Goal: Task Accomplishment & Management: Complete application form

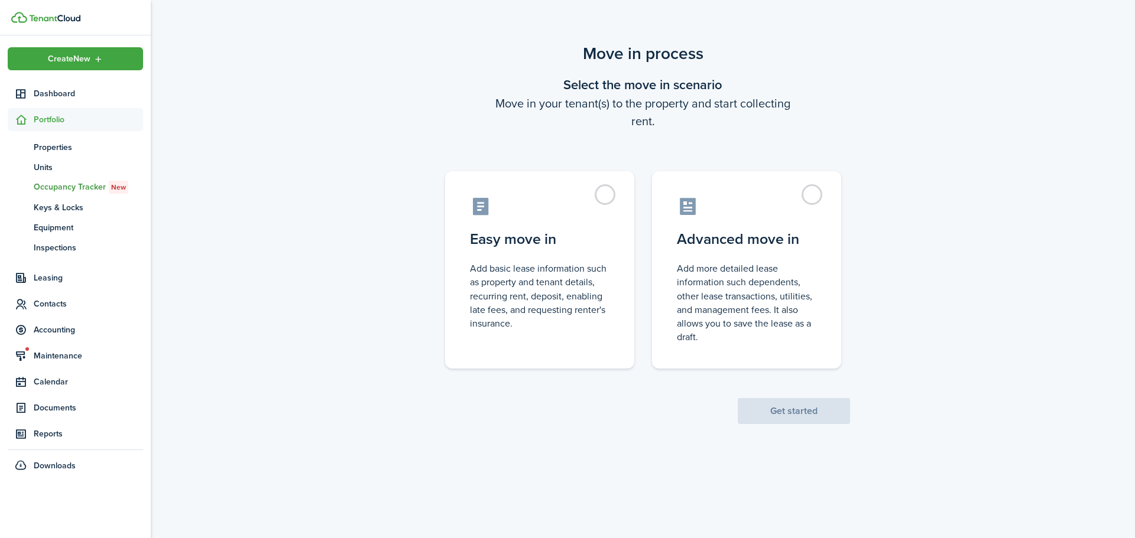
click at [685, 494] on div "Move in process Select the move in scenario Move in your tenant(s) to the prope…" at bounding box center [643, 273] width 984 height 476
click at [939, 314] on div "Move in process Select the move in scenario Move in your tenant(s) to the prope…" at bounding box center [643, 232] width 984 height 395
click at [595, 184] on label "Easy move in Add basic lease information such as property and tenant details, r…" at bounding box center [539, 266] width 189 height 197
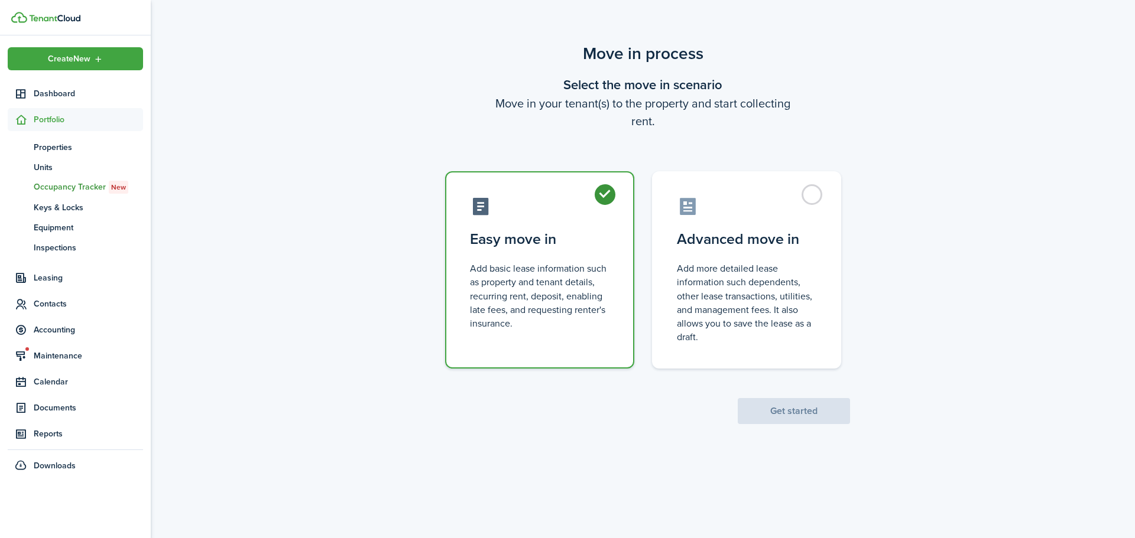
radio input "true"
click at [788, 402] on button "Get started" at bounding box center [794, 411] width 112 height 26
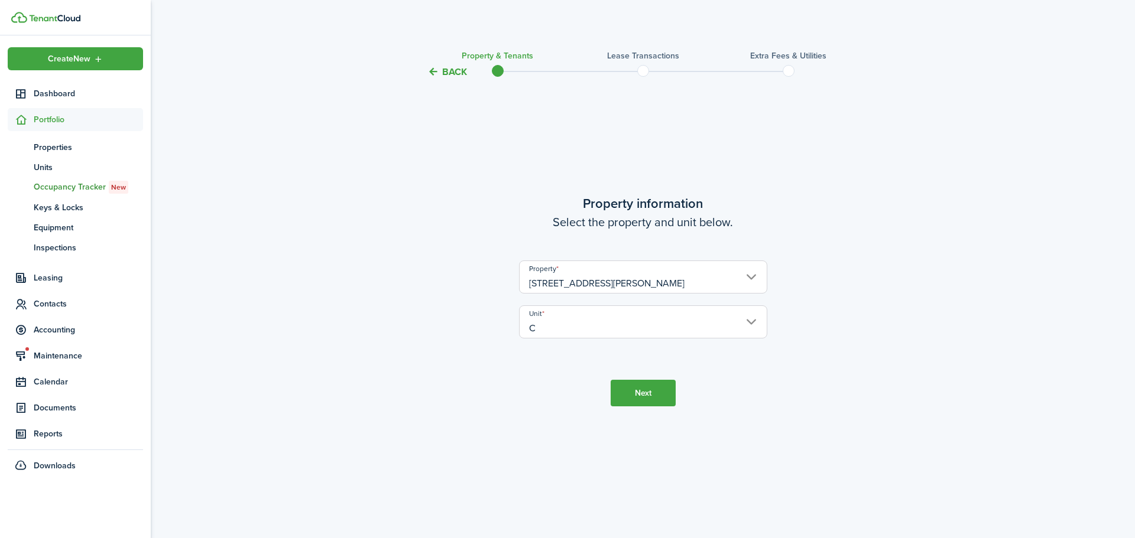
click at [654, 400] on button "Next" at bounding box center [643, 393] width 65 height 27
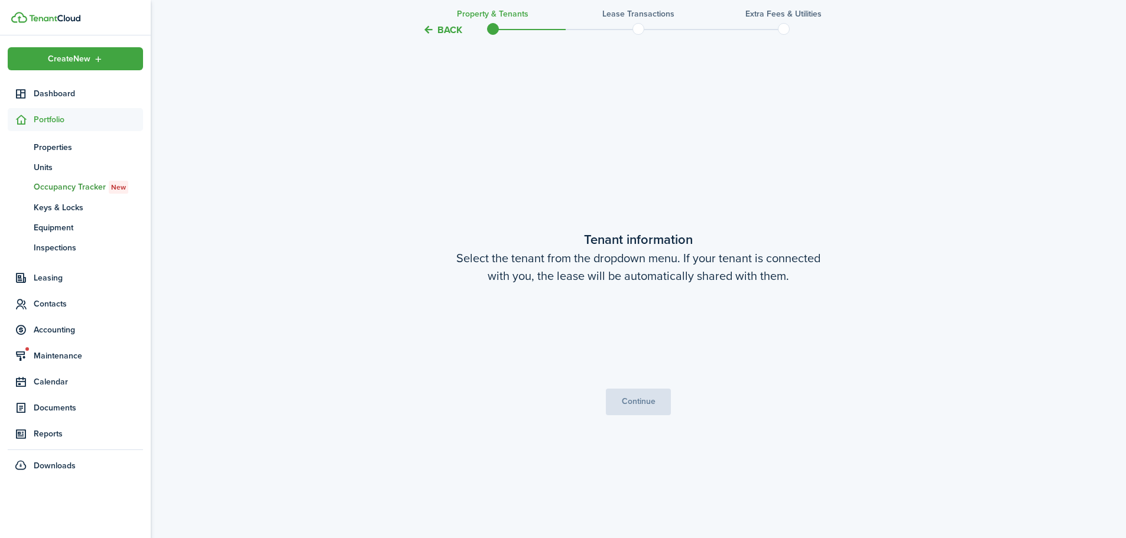
scroll to position [459, 0]
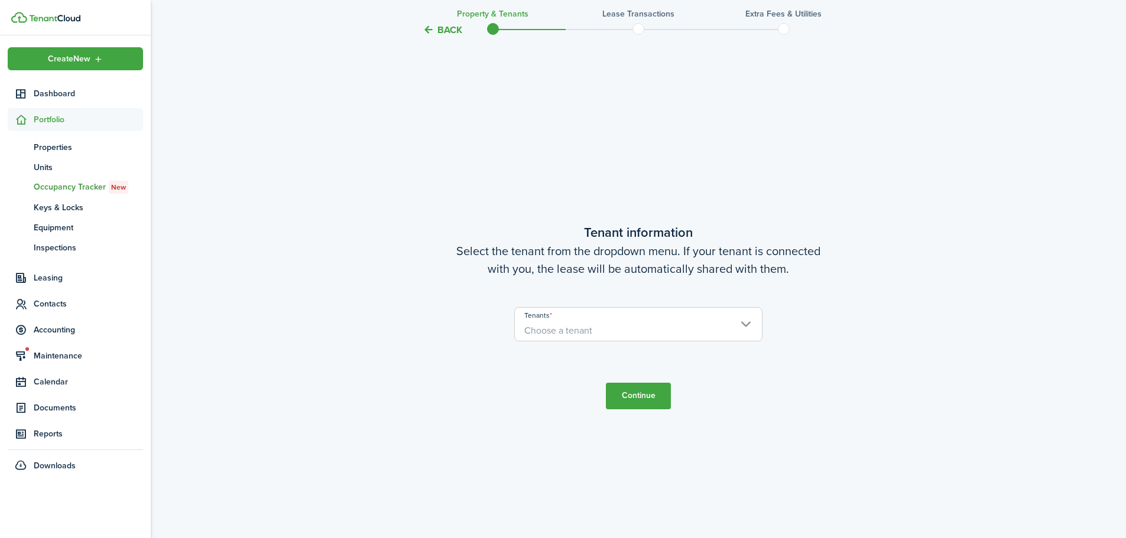
click at [645, 333] on span "Choose a tenant" at bounding box center [638, 331] width 247 height 20
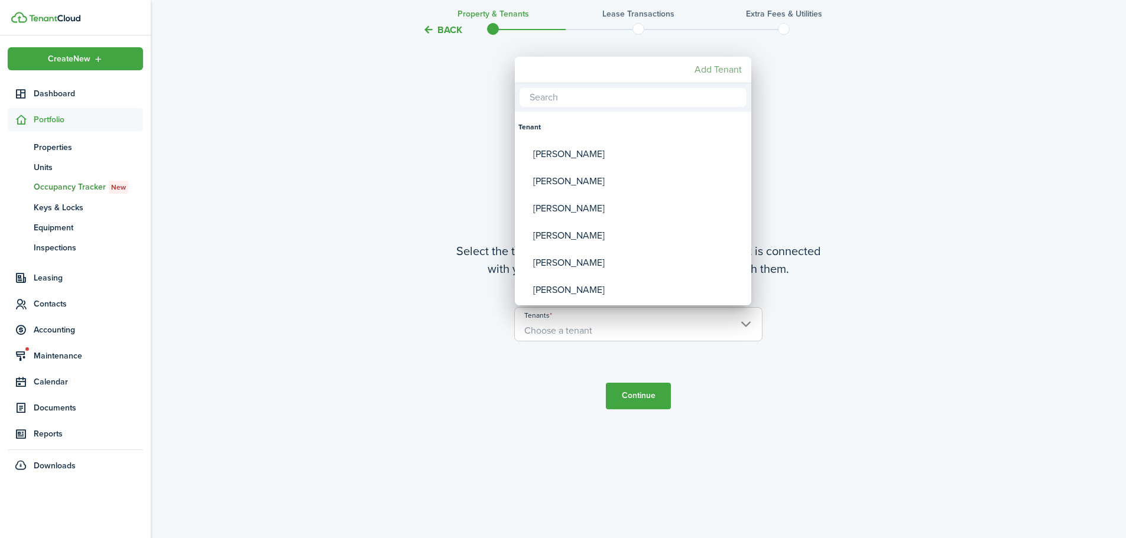
click at [716, 71] on mbsc-button "Add Tenant" at bounding box center [718, 69] width 57 height 21
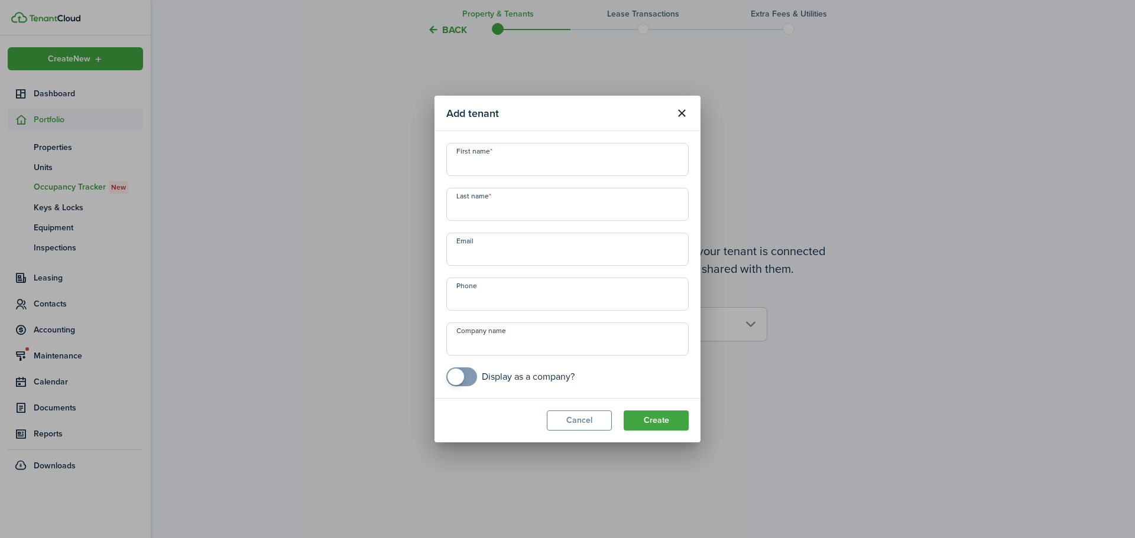
click at [530, 154] on input "First name" at bounding box center [567, 159] width 242 height 33
type input "[PERSON_NAME]"
click at [648, 428] on button "Create" at bounding box center [656, 421] width 65 height 20
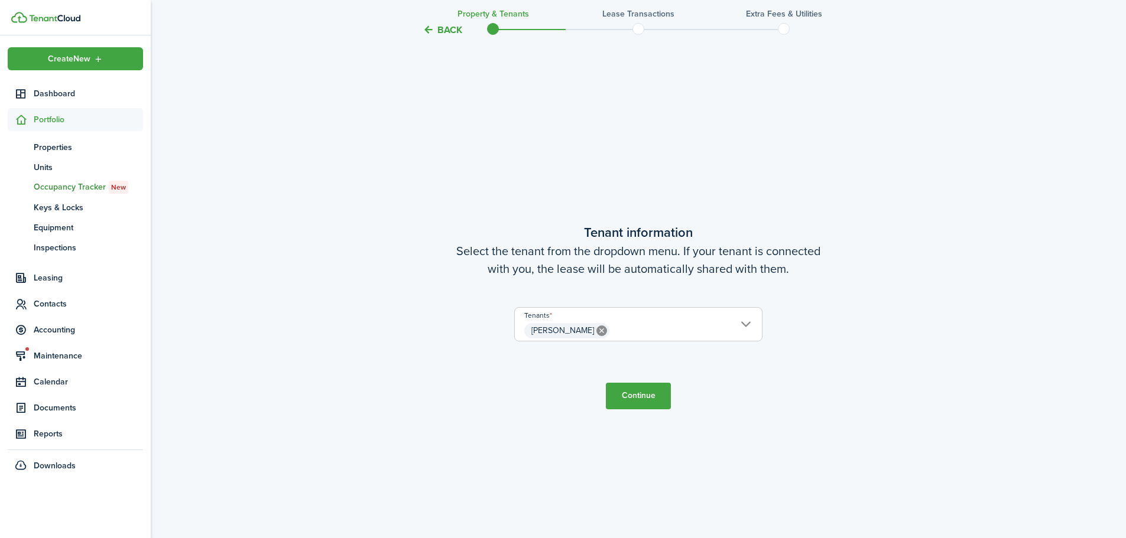
click at [633, 391] on button "Continue" at bounding box center [638, 396] width 65 height 27
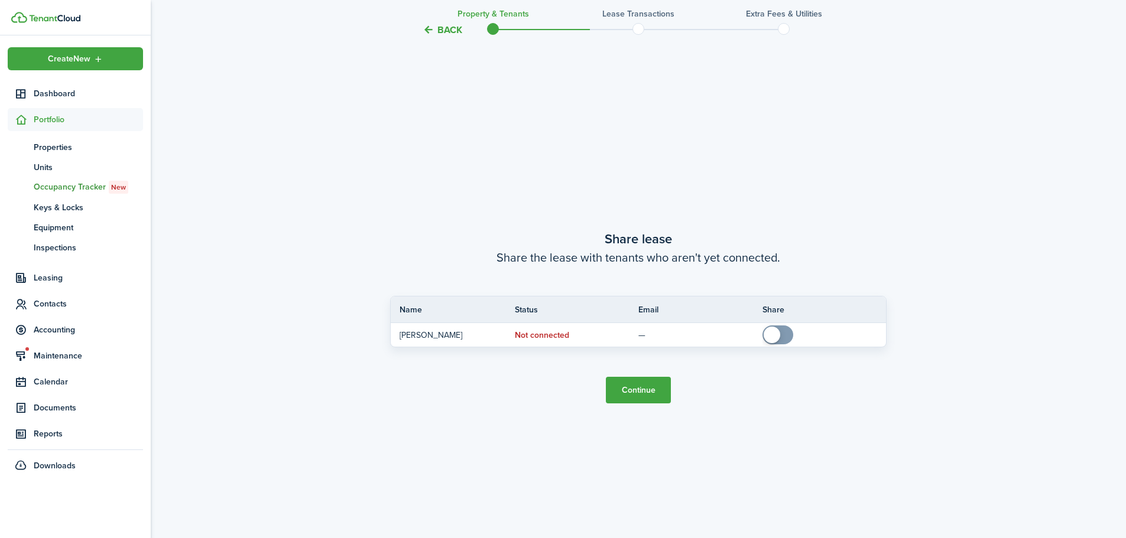
scroll to position [998, 0]
click at [628, 393] on button "Continue" at bounding box center [638, 389] width 65 height 27
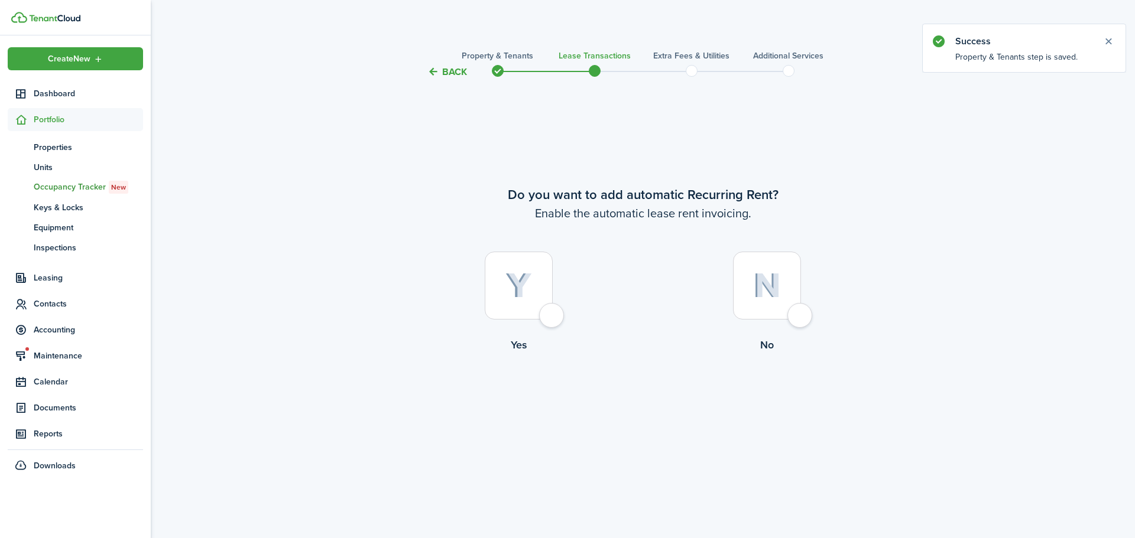
click at [553, 311] on div at bounding box center [519, 286] width 68 height 68
radio input "true"
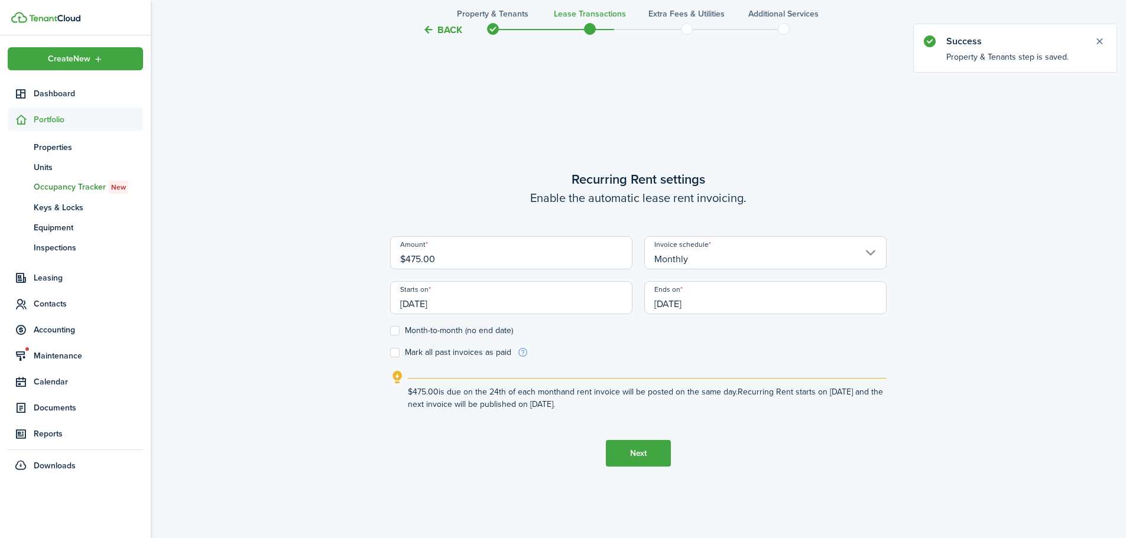
scroll to position [459, 0]
click at [481, 249] on input "$475.00" at bounding box center [511, 250] width 242 height 33
drag, startPoint x: 467, startPoint y: 256, endPoint x: 408, endPoint y: 259, distance: 58.6
click at [408, 259] on input "$475.00" at bounding box center [511, 250] width 242 height 33
click at [428, 299] on input "[DATE]" at bounding box center [511, 295] width 242 height 33
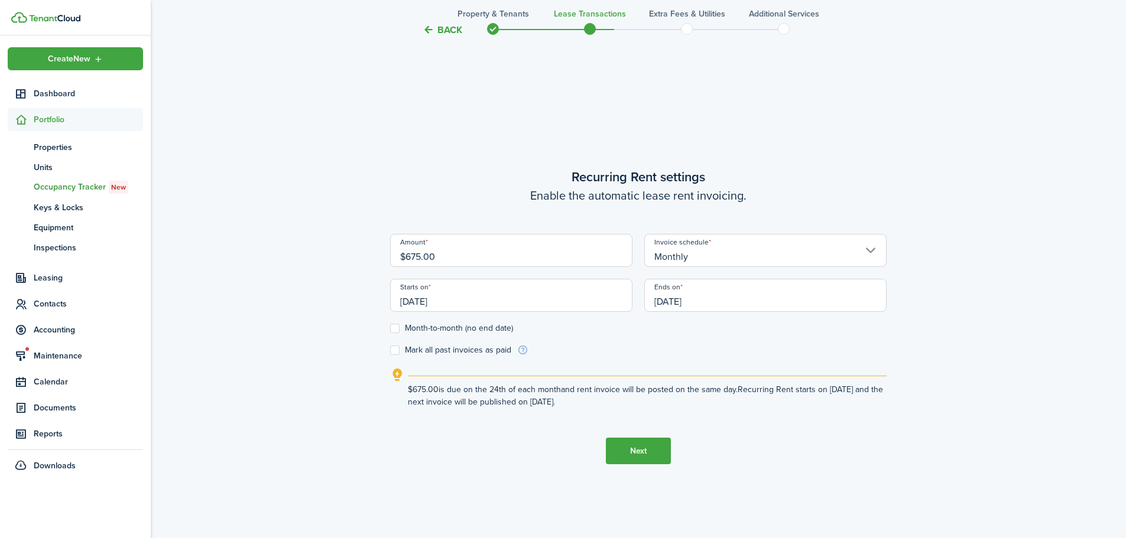
type input "$675.00"
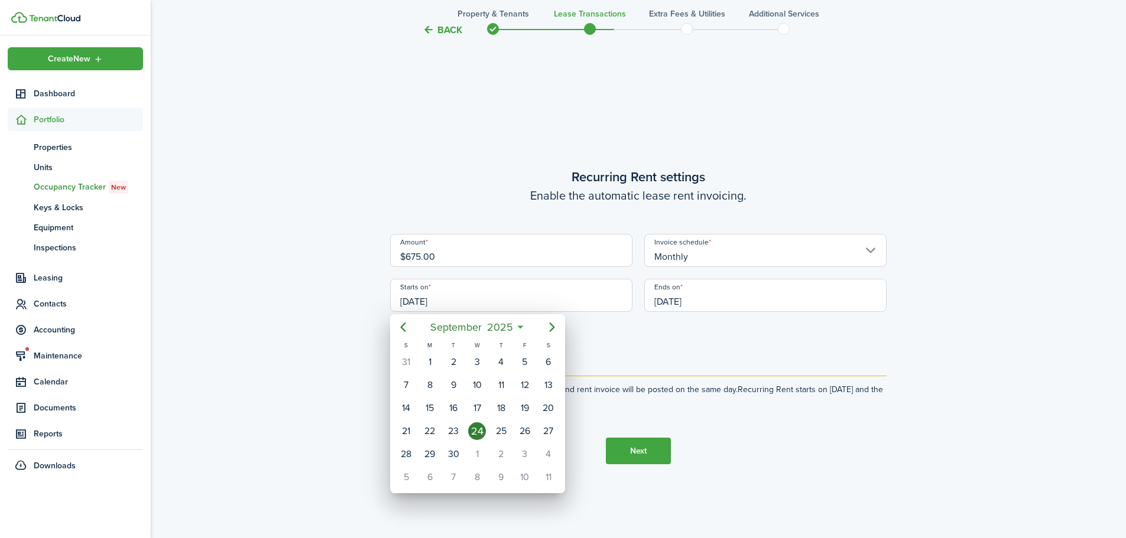
click at [427, 301] on div at bounding box center [562, 269] width 1315 height 728
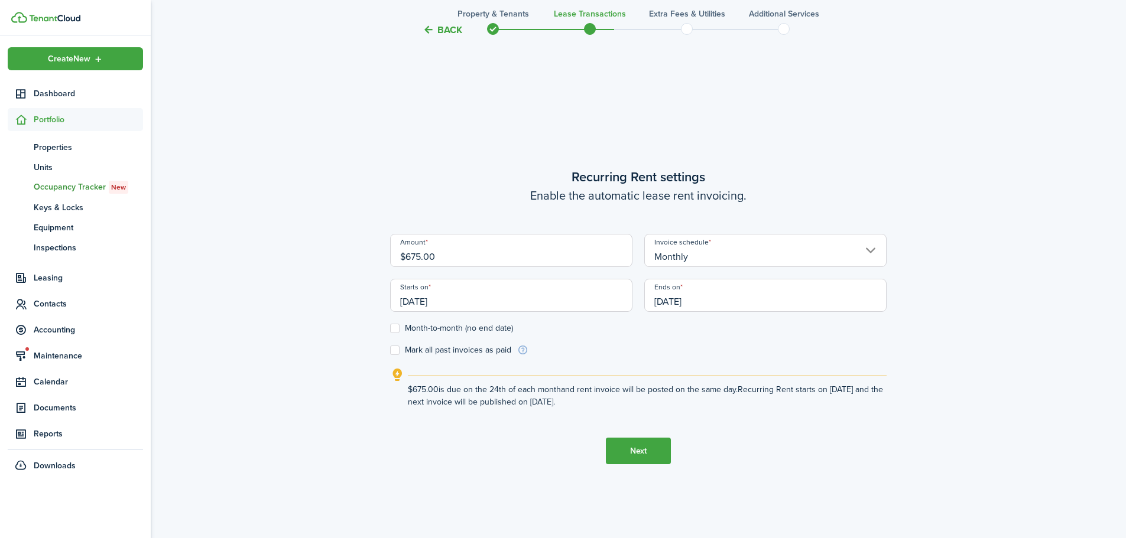
click at [426, 302] on input "[DATE]" at bounding box center [511, 295] width 242 height 33
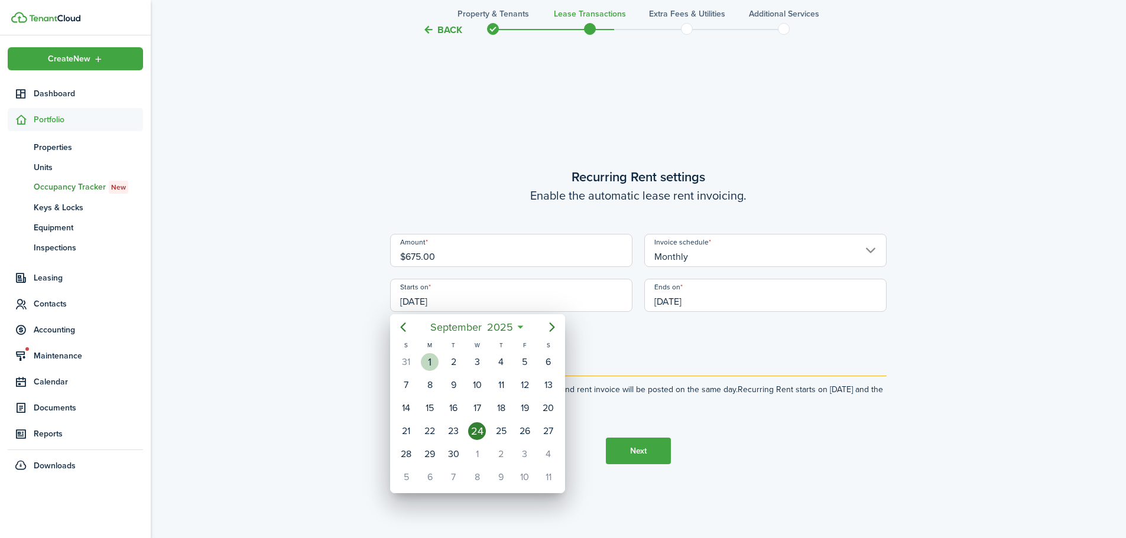
click at [433, 364] on div "1" at bounding box center [430, 362] width 18 height 18
type input "[DATE]"
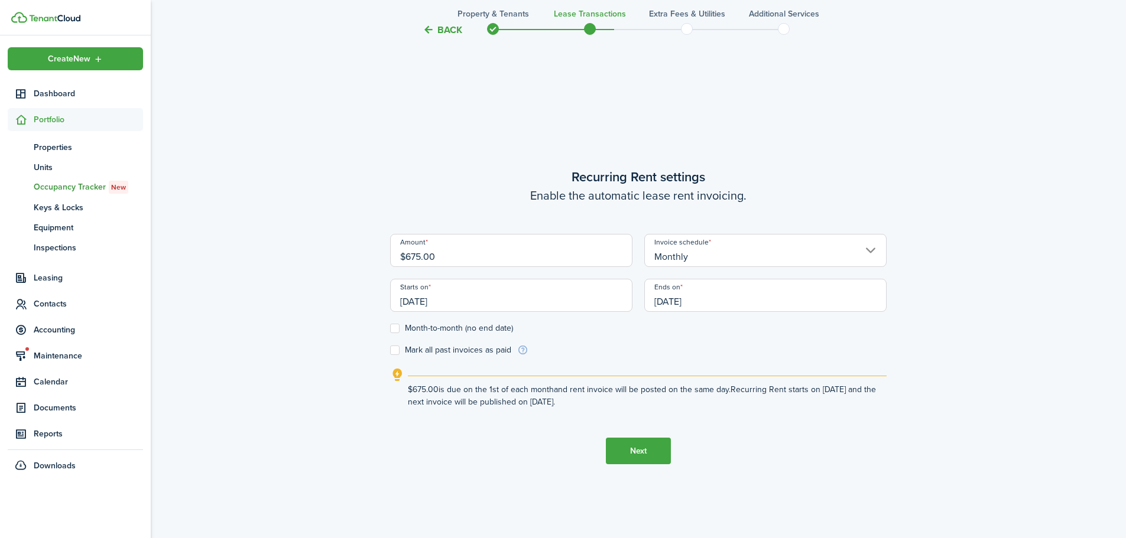
click at [654, 457] on button "Next" at bounding box center [638, 451] width 65 height 27
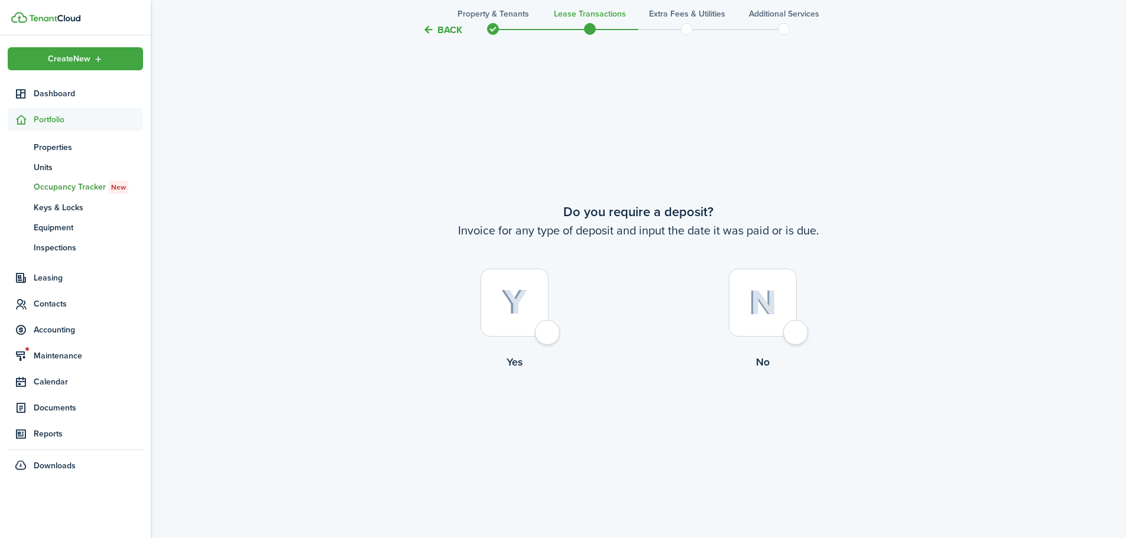
scroll to position [998, 0]
click at [548, 335] on div at bounding box center [515, 302] width 68 height 68
radio input "true"
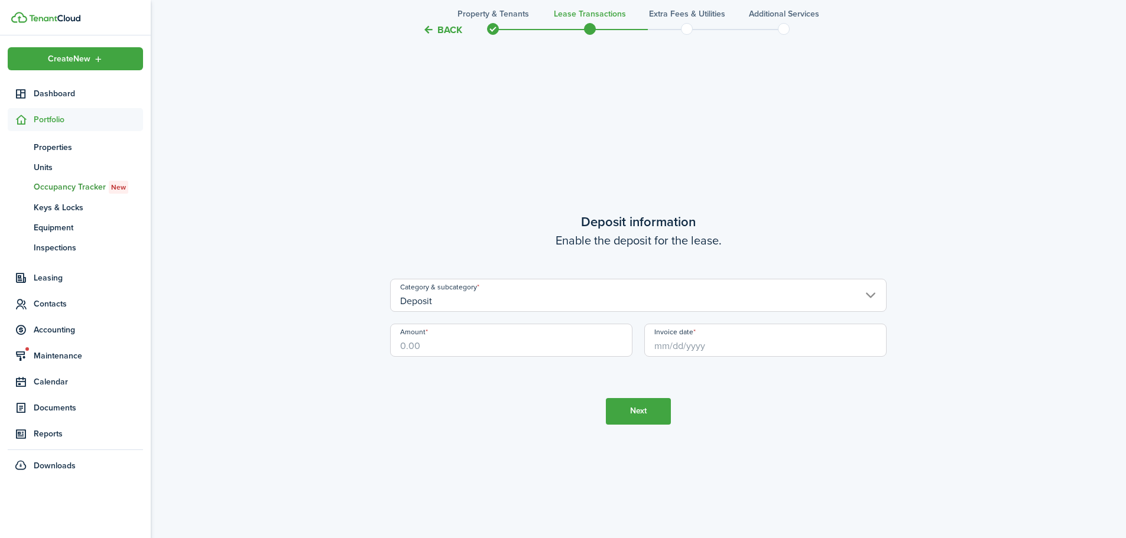
scroll to position [1536, 0]
click at [473, 340] on input "Amount" at bounding box center [511, 338] width 242 height 33
click at [687, 340] on input "Invoice date" at bounding box center [765, 338] width 242 height 33
type input "$675.00"
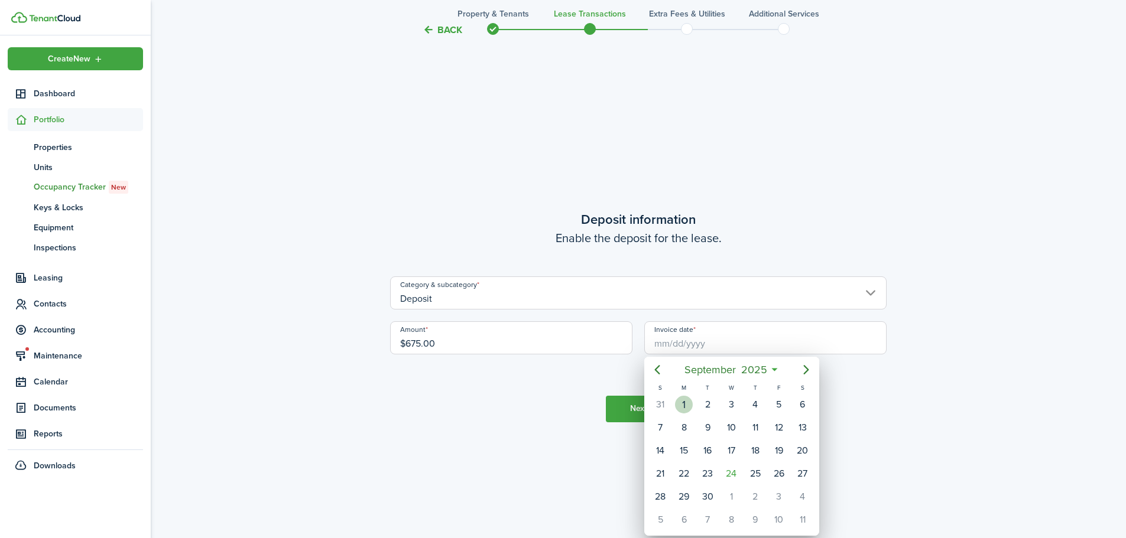
click at [691, 407] on div "1" at bounding box center [684, 405] width 18 height 18
type input "[DATE]"
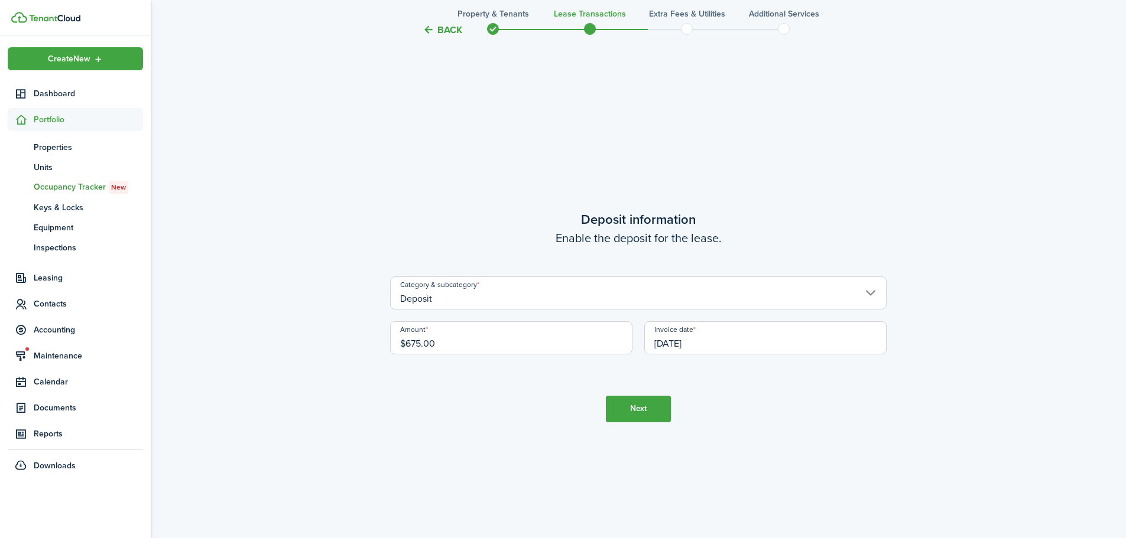
click at [645, 415] on button "Next" at bounding box center [638, 409] width 65 height 27
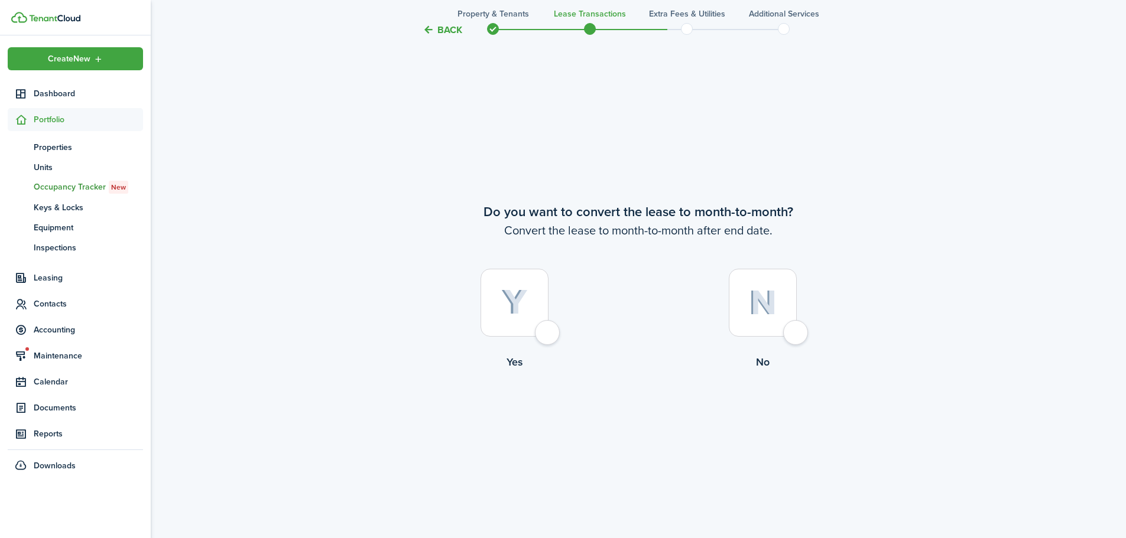
scroll to position [2074, 0]
click at [548, 336] on div at bounding box center [515, 302] width 68 height 68
radio input "true"
click at [613, 410] on button "Continue" at bounding box center [638, 417] width 65 height 27
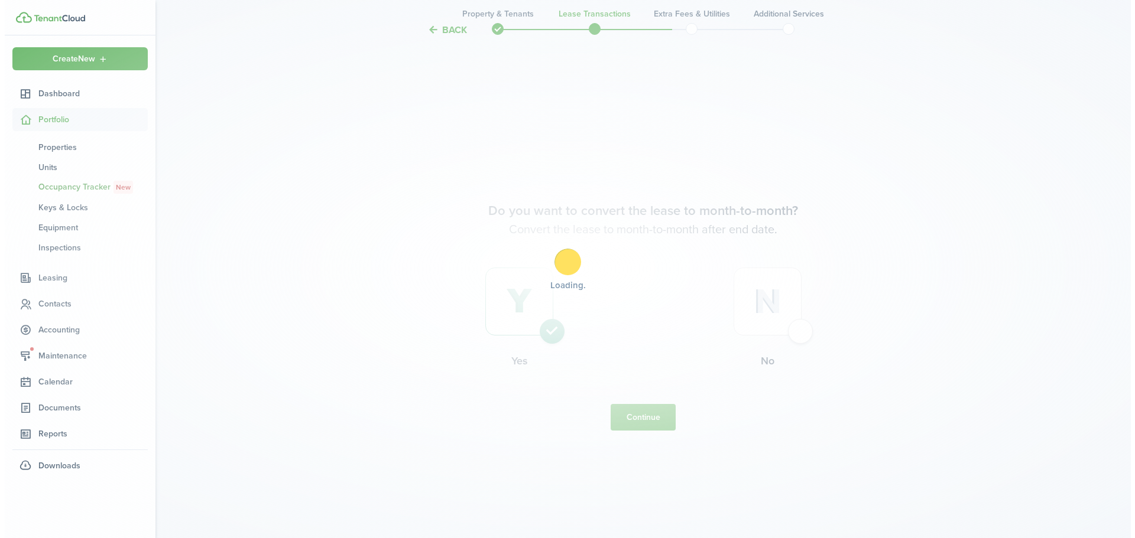
scroll to position [0, 0]
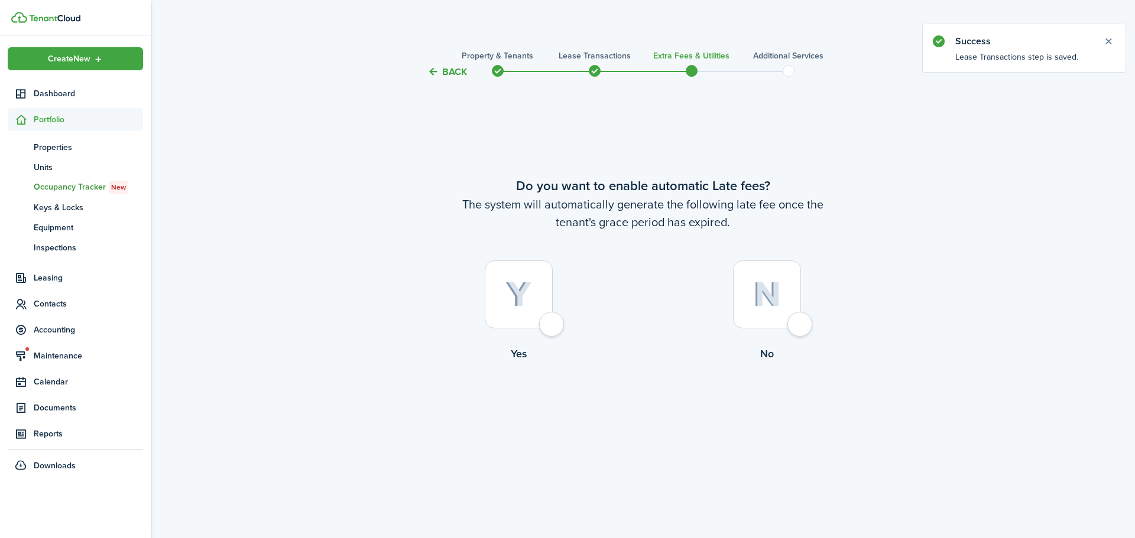
click at [550, 326] on div at bounding box center [519, 295] width 68 height 68
radio input "true"
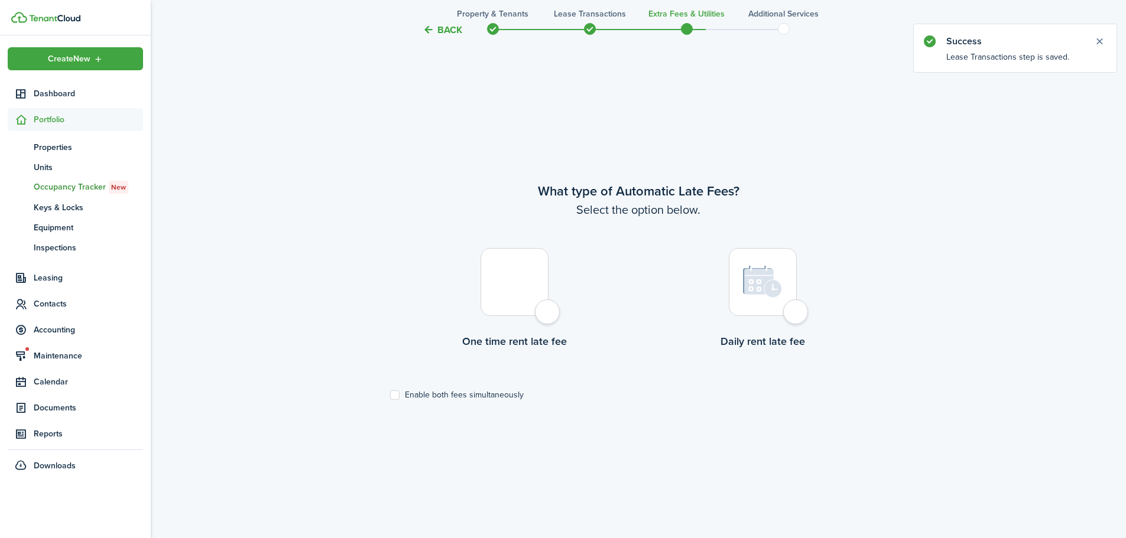
scroll to position [459, 0]
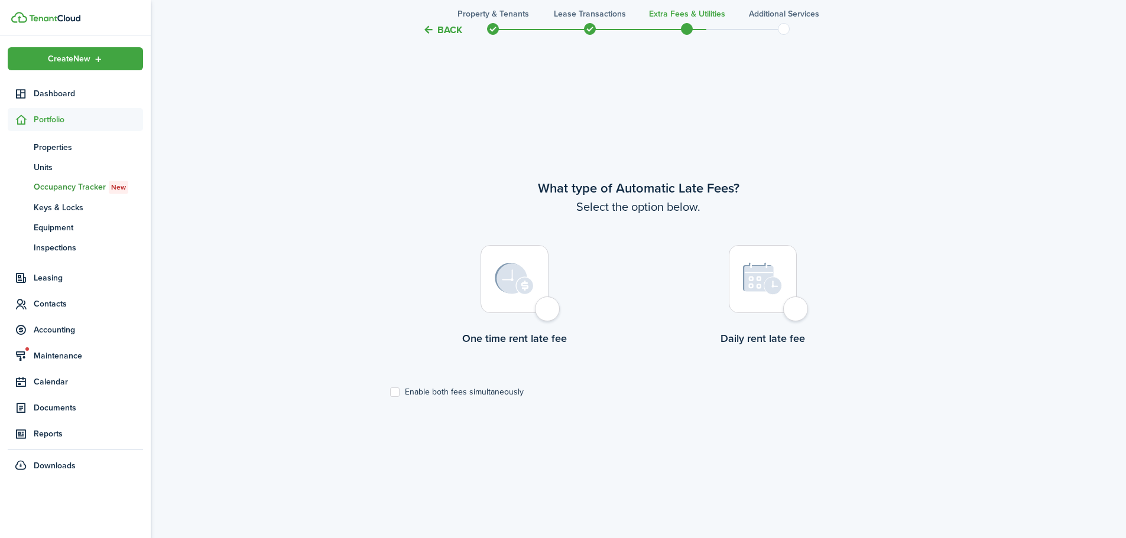
drag, startPoint x: 550, startPoint y: 306, endPoint x: 574, endPoint y: 299, distance: 25.7
click at [567, 301] on label "One time rent late fee" at bounding box center [514, 298] width 248 height 107
radio input "true"
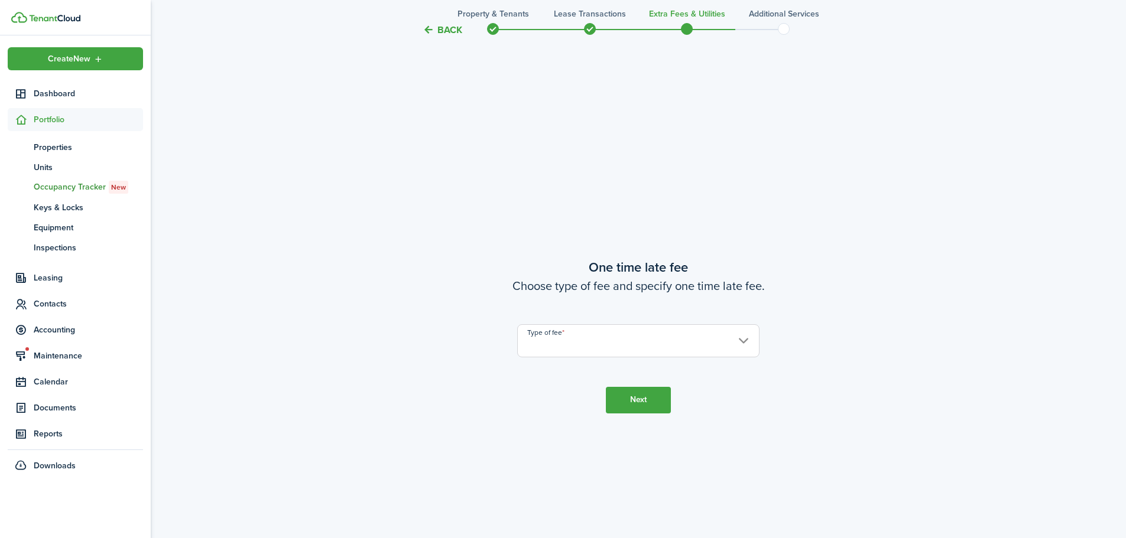
scroll to position [998, 0]
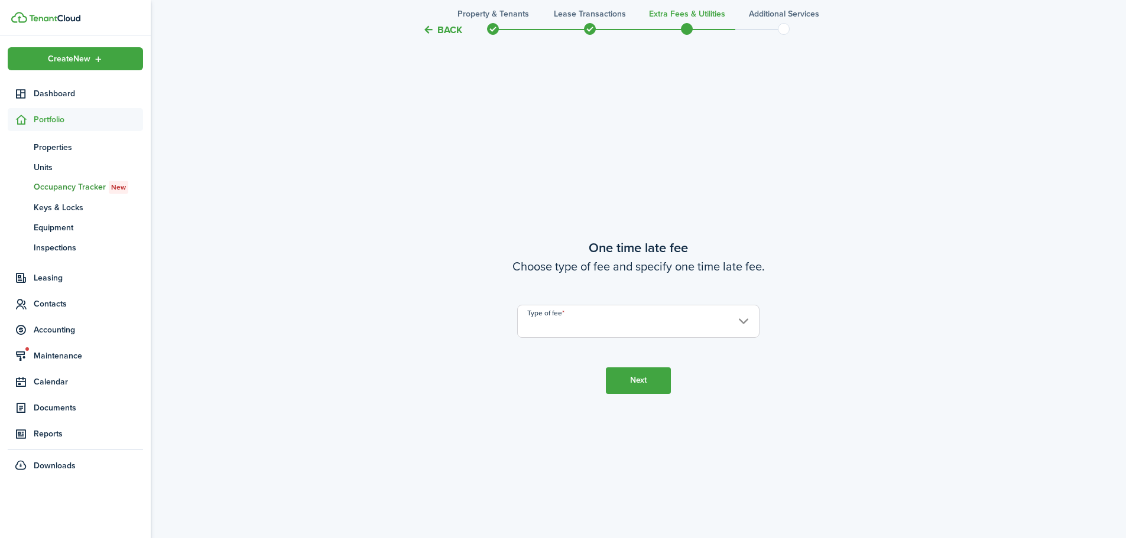
click at [573, 318] on input "Type of fee" at bounding box center [638, 321] width 242 height 33
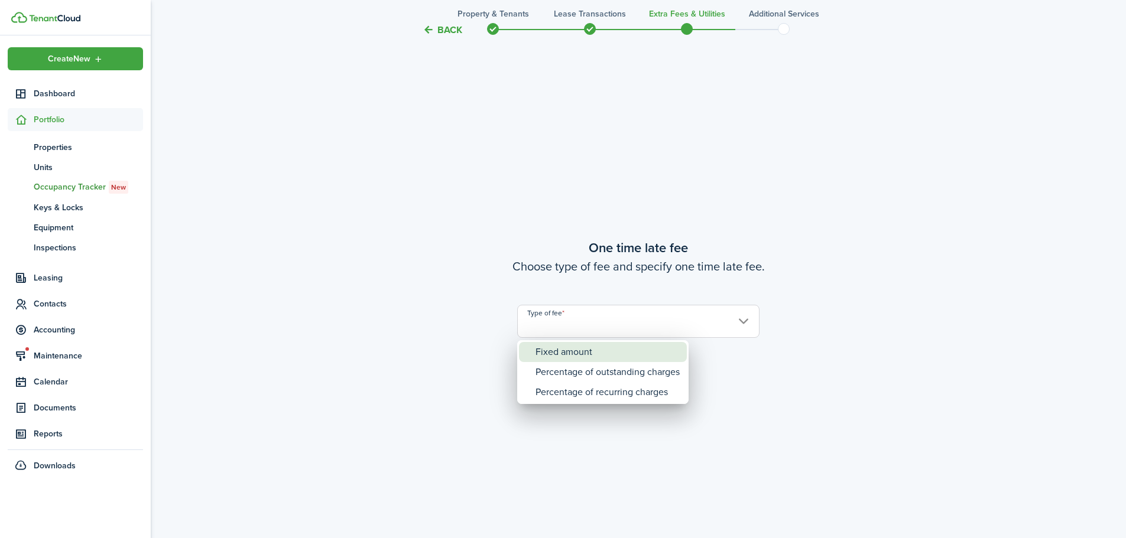
click at [593, 355] on div "Fixed amount" at bounding box center [607, 352] width 144 height 20
type input "Fixed amount"
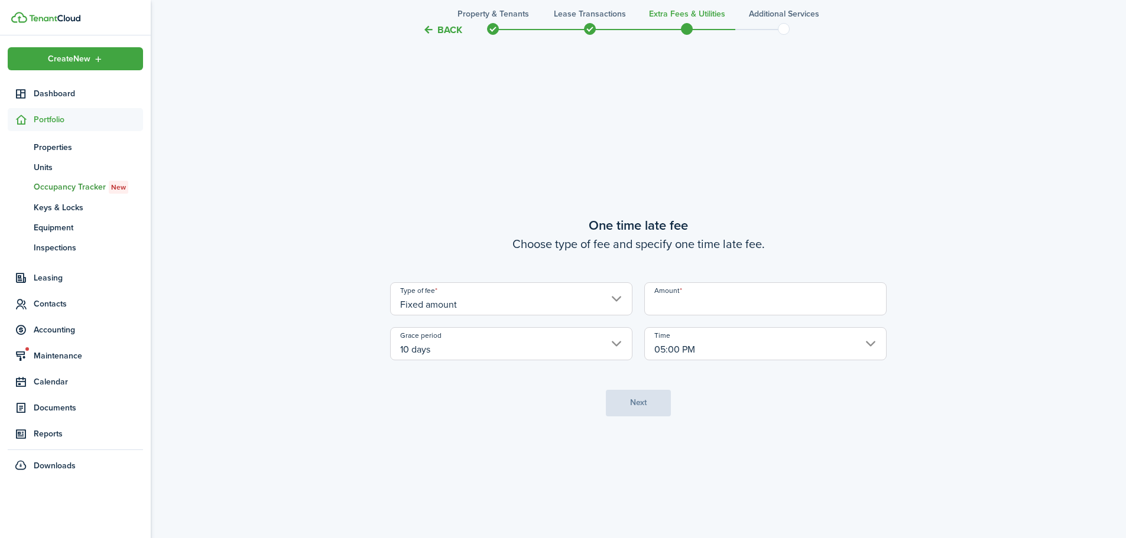
click at [700, 310] on input "Amount" at bounding box center [765, 299] width 242 height 33
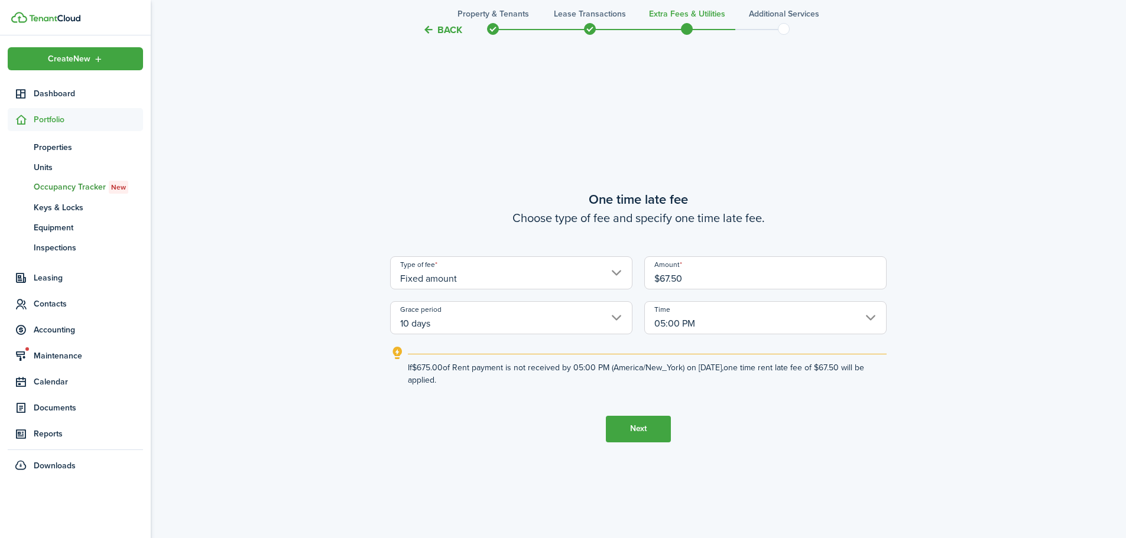
type input "$67.50"
click at [646, 436] on button "Next" at bounding box center [638, 429] width 65 height 27
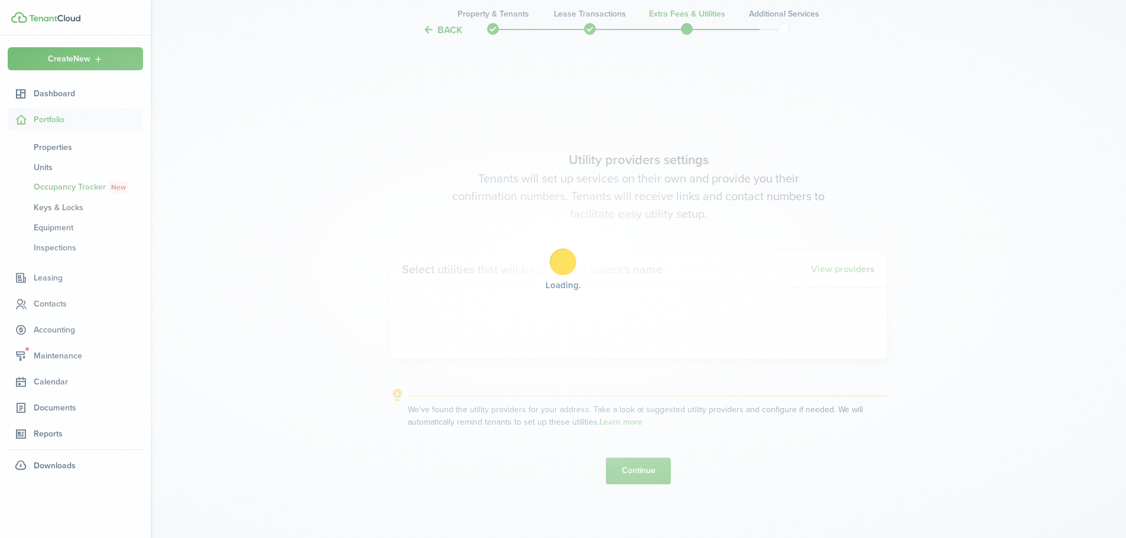
scroll to position [1536, 0]
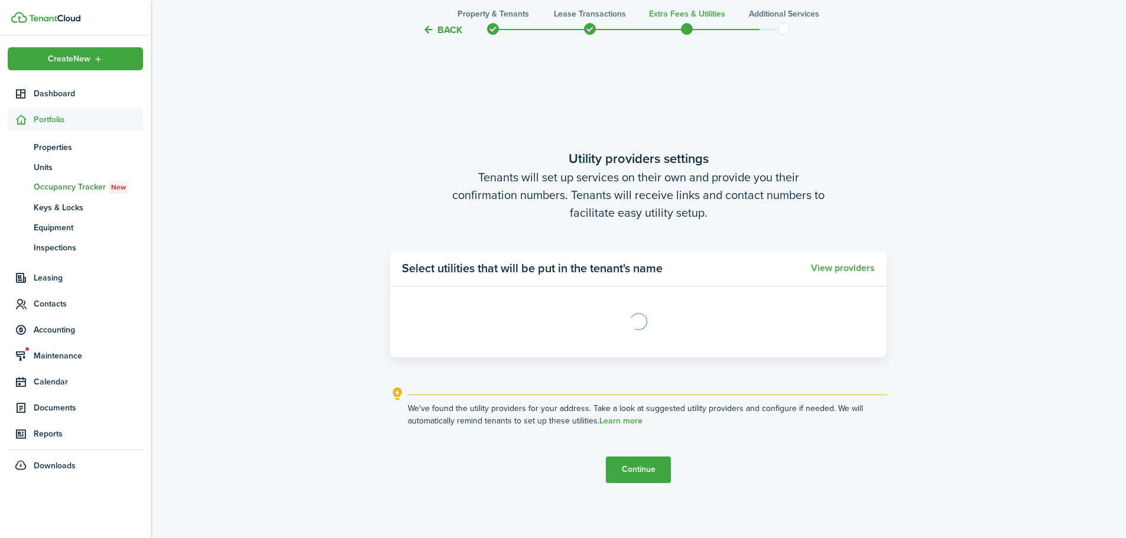
click at [644, 470] on button "Continue" at bounding box center [638, 470] width 65 height 27
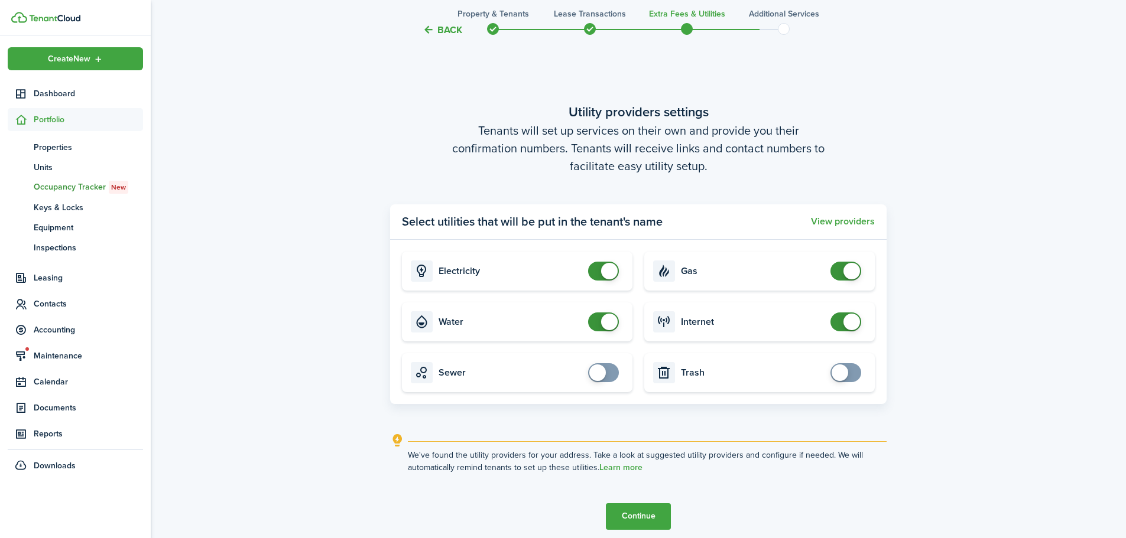
click at [635, 520] on button "Continue" at bounding box center [638, 517] width 65 height 27
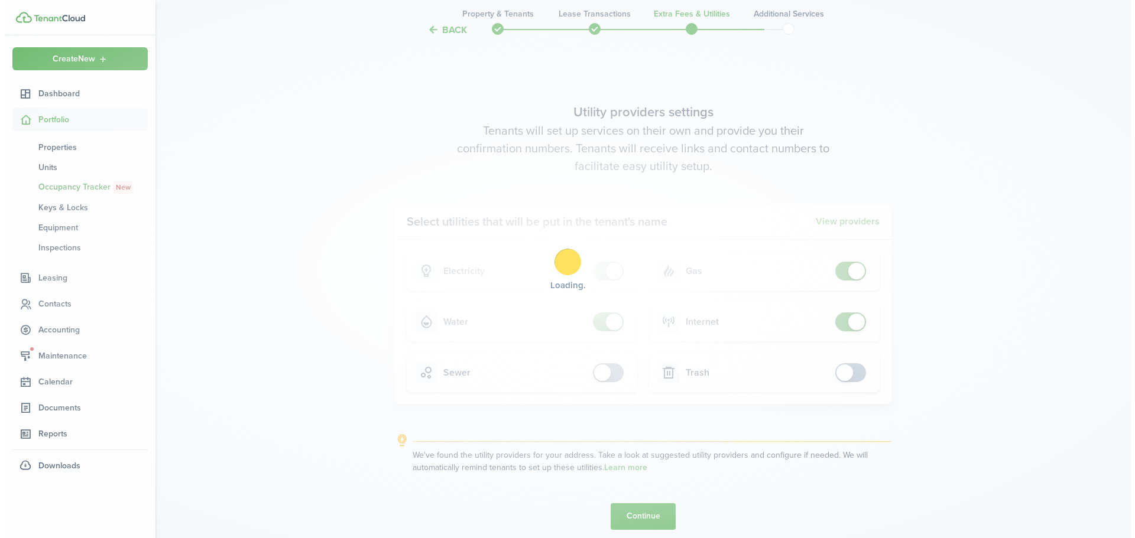
scroll to position [0, 0]
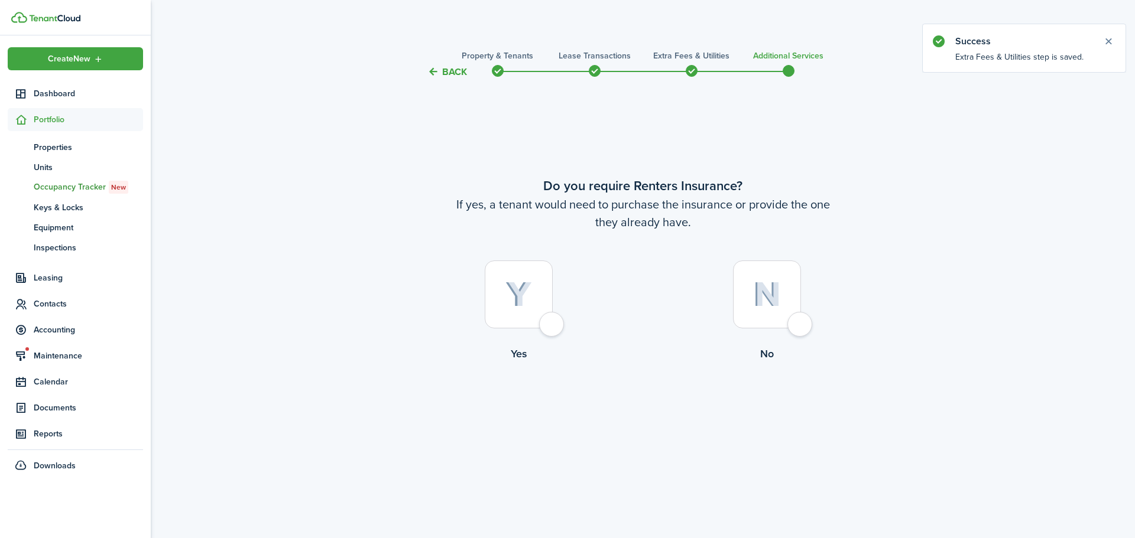
click at [553, 329] on div at bounding box center [519, 295] width 68 height 68
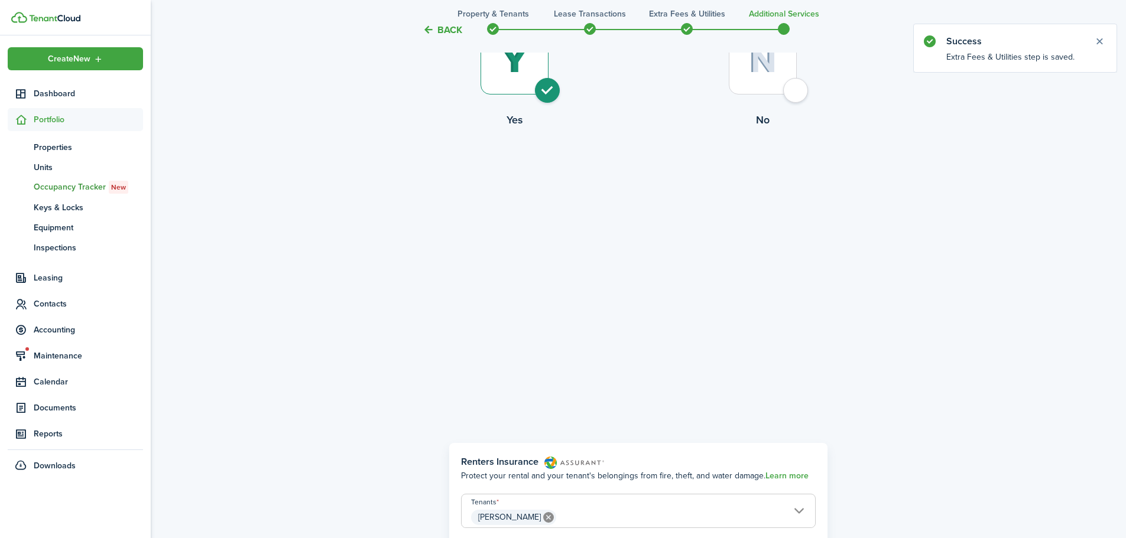
scroll to position [223, 0]
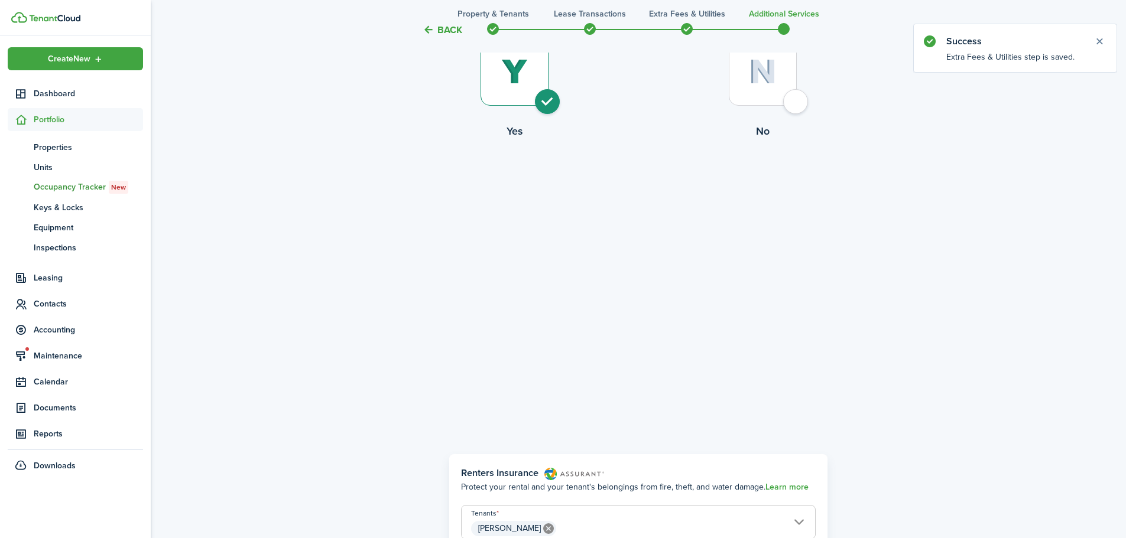
click at [787, 99] on div at bounding box center [763, 72] width 68 height 68
radio input "false"
radio input "true"
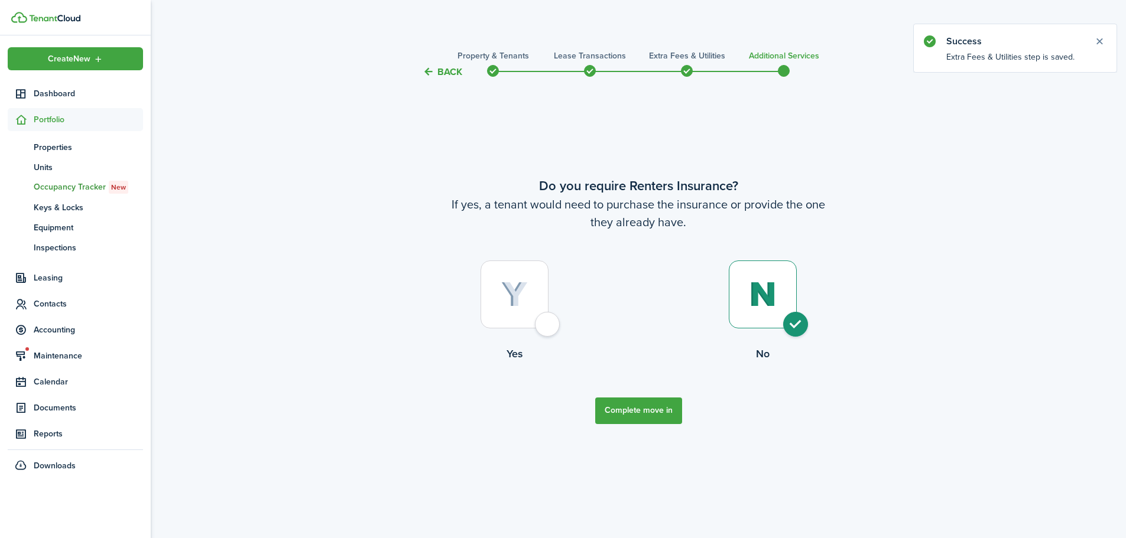
scroll to position [0, 0]
click at [669, 413] on button "Complete move in" at bounding box center [642, 411] width 87 height 27
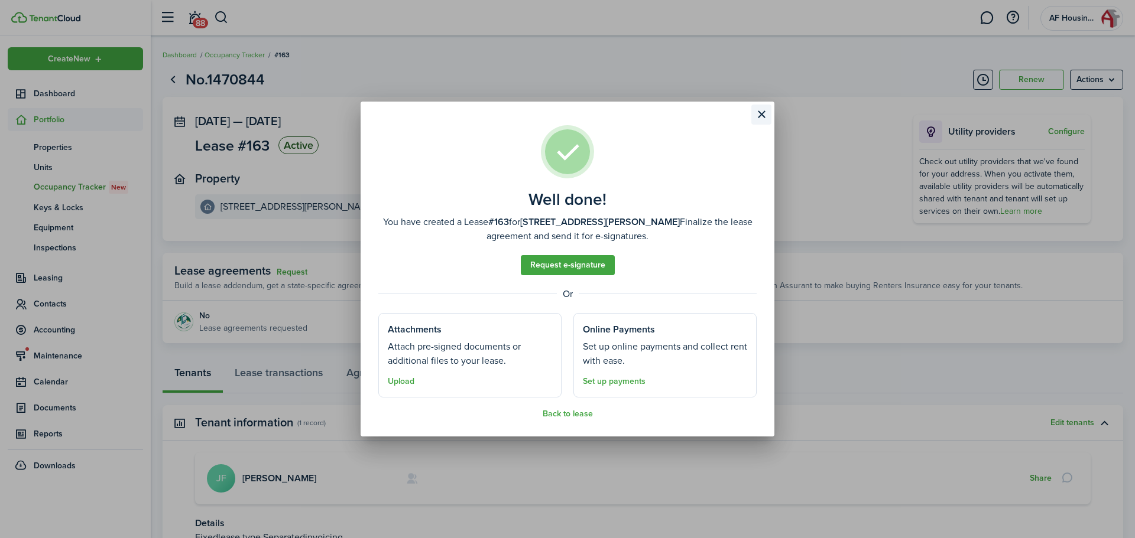
click at [757, 115] on button "Close modal" at bounding box center [761, 115] width 20 height 20
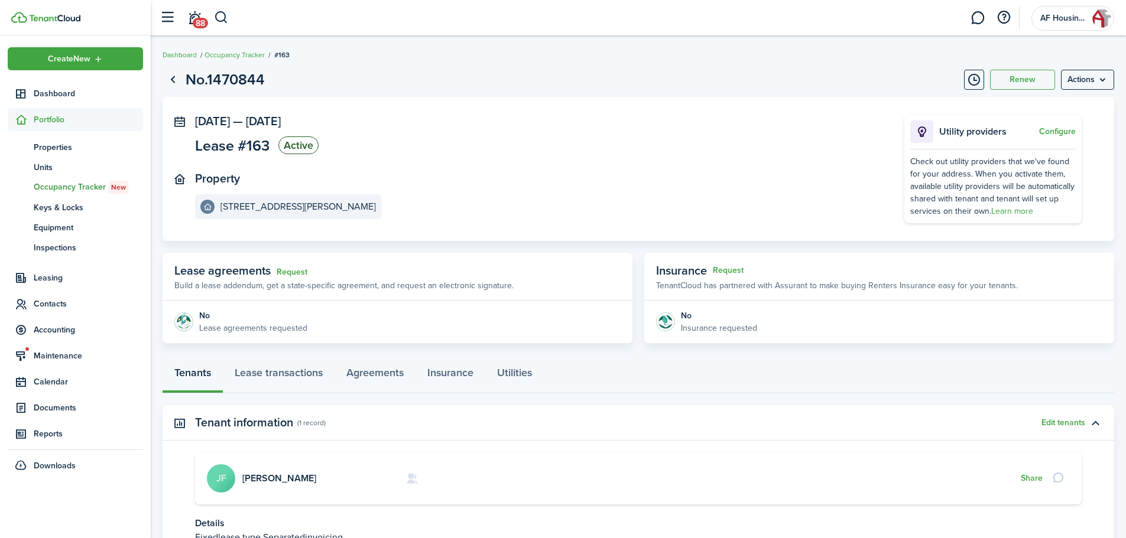
click at [580, 91] on page-view-layout "No.1470844 Renew Actions [DATE] — [DATE] Lease #163 Active Property [STREET_ADD…" at bounding box center [638, 339] width 975 height 553
click at [228, 19] on button "button" at bounding box center [221, 18] width 15 height 20
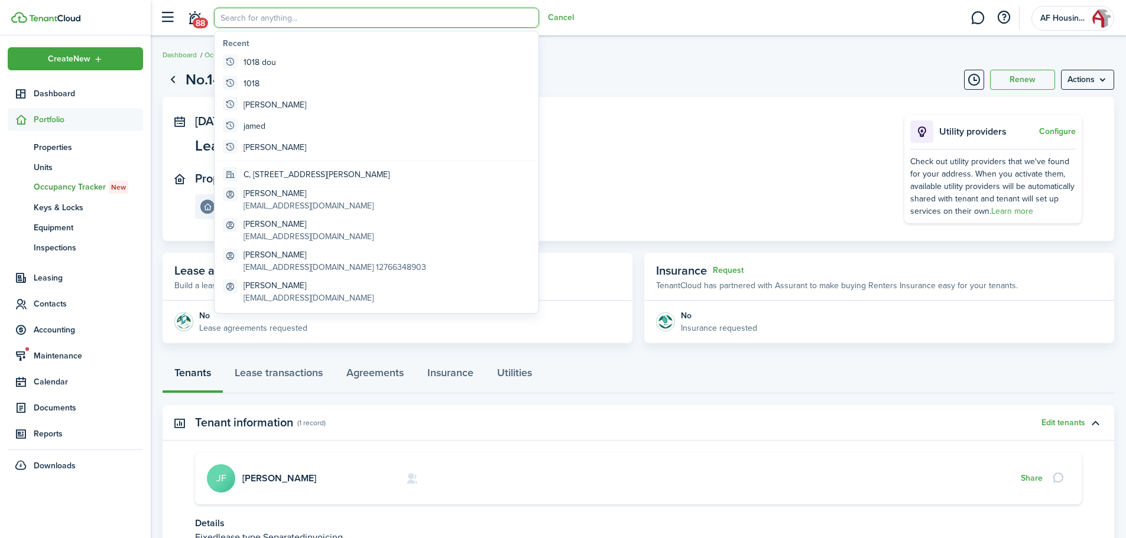
click at [323, 21] on input "search" at bounding box center [376, 18] width 325 height 20
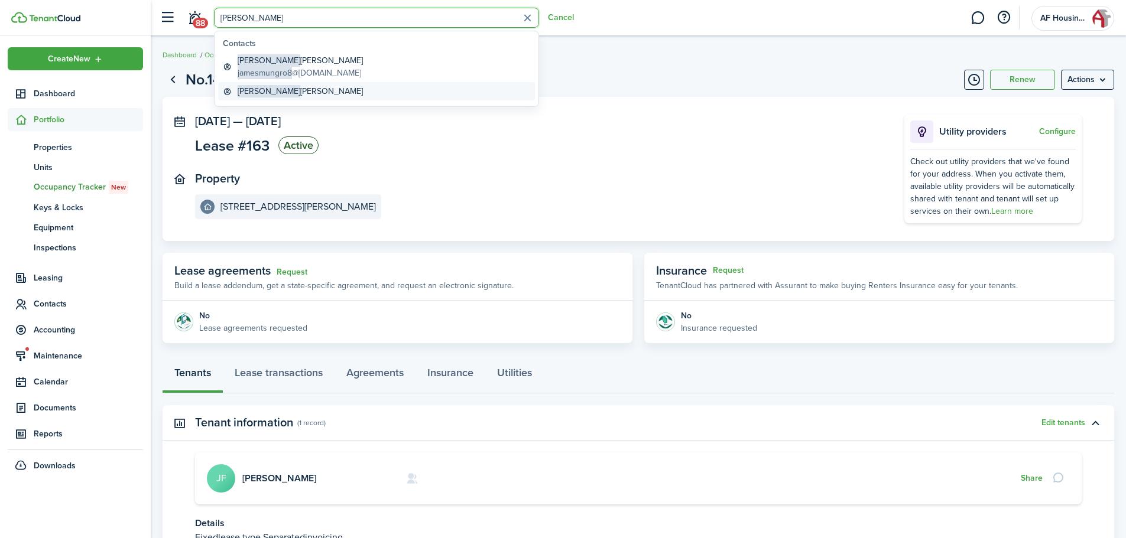
type input "[PERSON_NAME]"
click at [241, 86] on span "[PERSON_NAME]" at bounding box center [269, 91] width 63 height 12
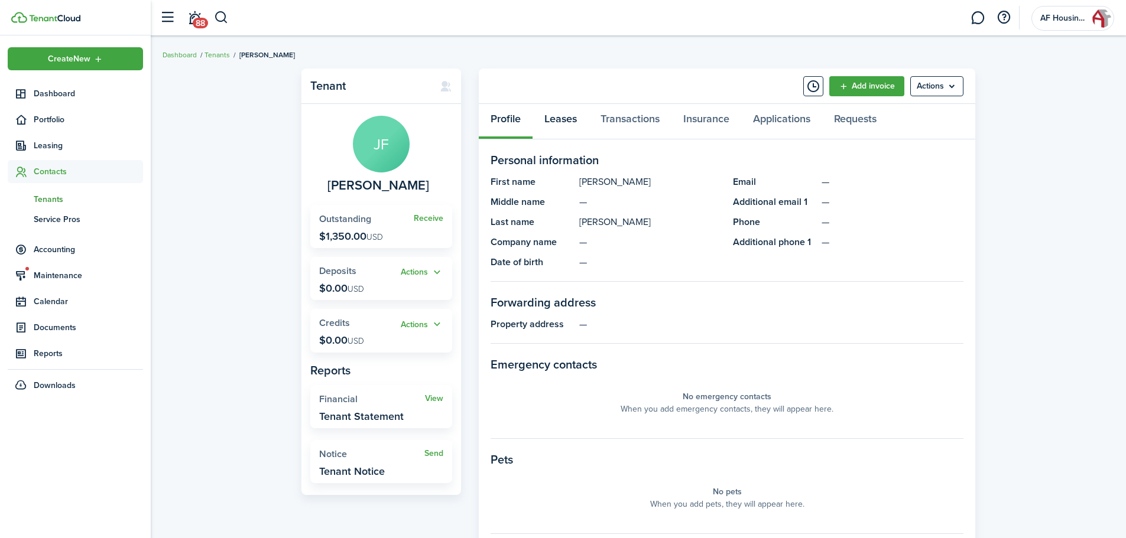
click at [577, 126] on link "Leases" at bounding box center [561, 121] width 56 height 35
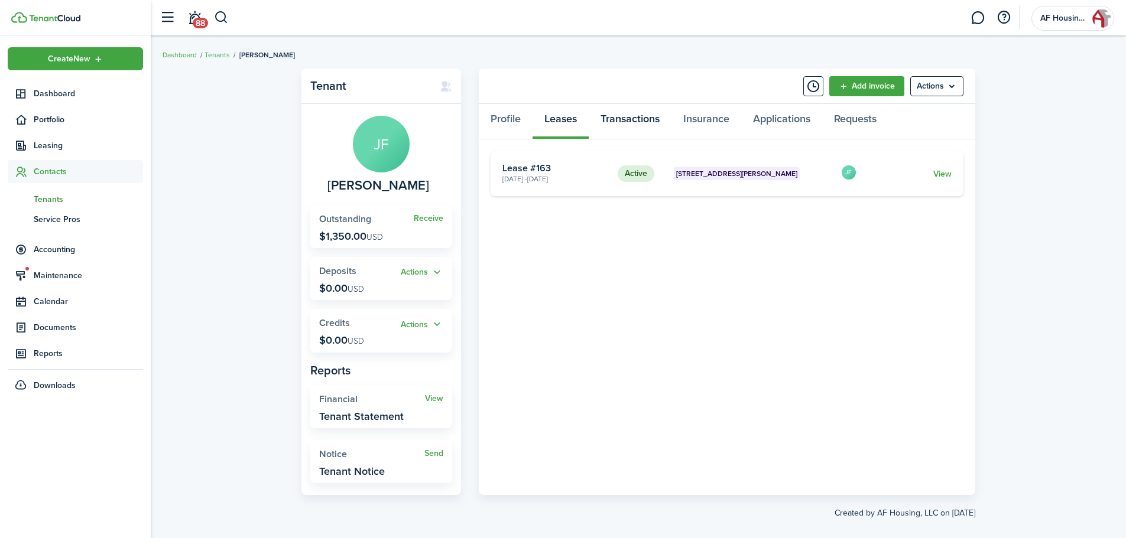
click at [619, 113] on link "Transactions" at bounding box center [630, 121] width 83 height 35
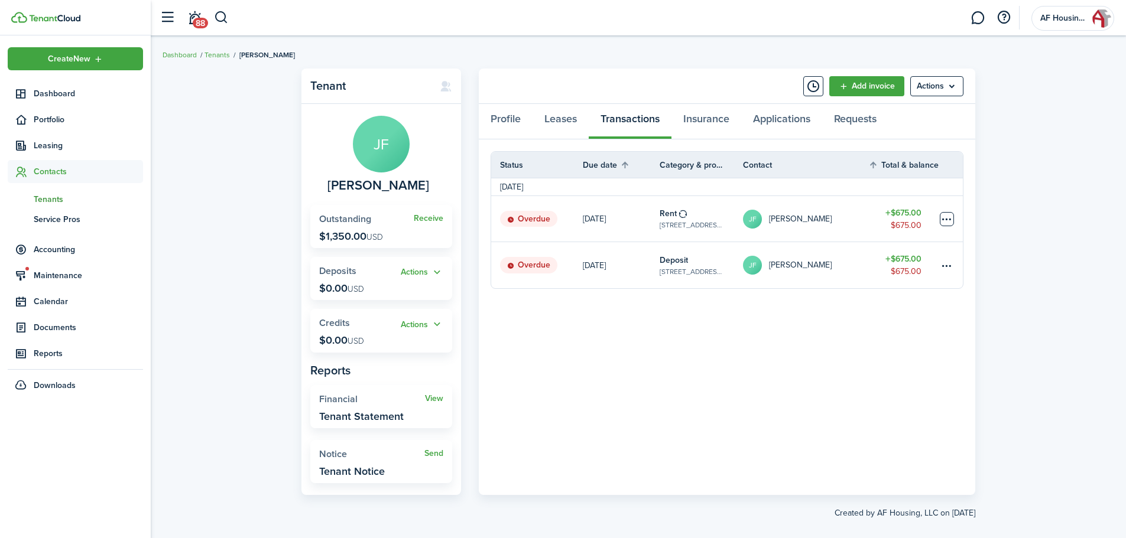
click at [944, 220] on table-menu-btn-icon at bounding box center [947, 219] width 14 height 14
click at [744, 367] on panel-main-body "Status Due date Category & property Contact Total & balance Actions [DATE] Over…" at bounding box center [727, 317] width 496 height 356
click at [1058, 309] on div "Tenant [PERSON_NAME] Receive Outstanding $1,350.00 USD Actions Deposits $0.00 U…" at bounding box center [638, 294] width 975 height 463
click at [532, 361] on panel-main-body "Status Due date Category & property Contact Total & balance Actions [DATE] Over…" at bounding box center [727, 317] width 496 height 356
click at [219, 109] on div "Tenant [PERSON_NAME] Receive Outstanding $1,350.00 USD Actions Deposits $0.00 U…" at bounding box center [638, 294] width 975 height 463
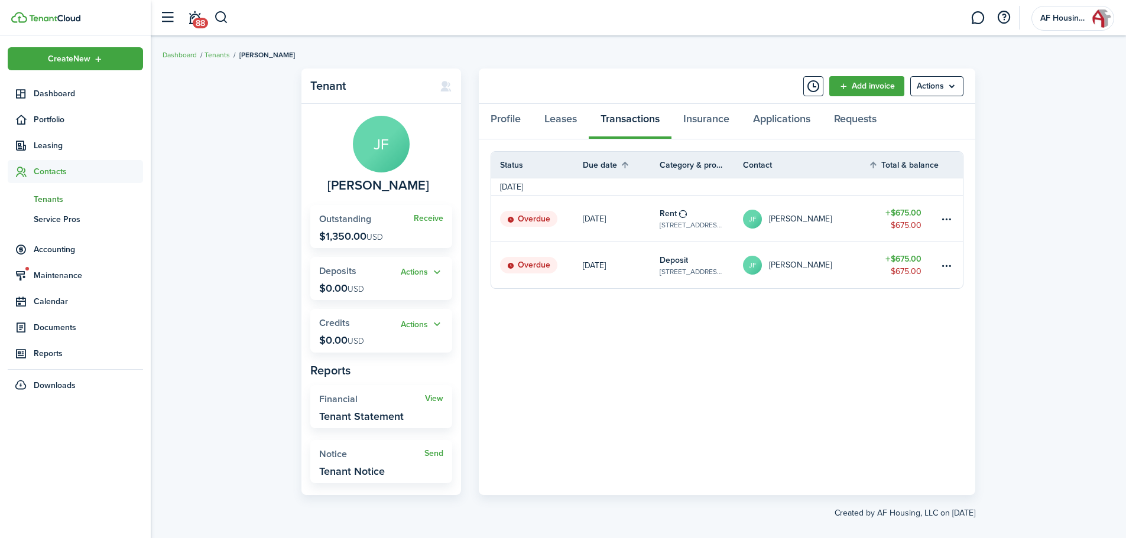
click at [1075, 296] on div "Tenant [PERSON_NAME] Receive Outstanding $1,350.00 USD Actions Deposits $0.00 U…" at bounding box center [638, 294] width 975 height 463
click at [947, 222] on table-menu-btn-icon "Open menu" at bounding box center [947, 219] width 14 height 14
drag, startPoint x: 1030, startPoint y: 275, endPoint x: 1028, endPoint y: 281, distance: 6.2
click at [1030, 278] on div "Tenant [PERSON_NAME] Receive Outstanding $1,350.00 USD Actions Deposits $0.00 U…" at bounding box center [638, 294] width 975 height 463
click at [952, 219] on table-menu-btn-icon "Open menu" at bounding box center [947, 219] width 14 height 14
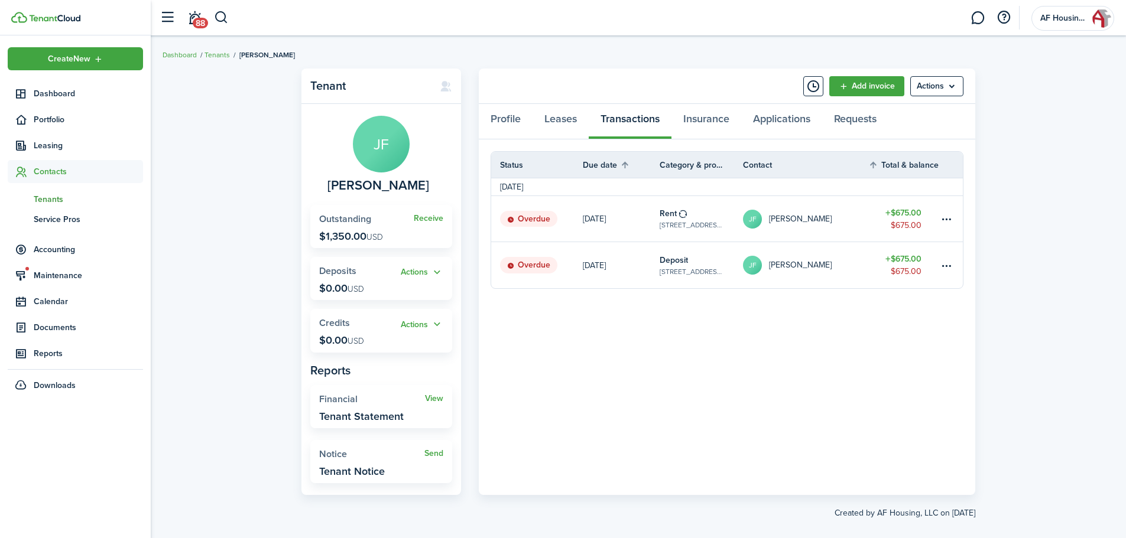
click at [1021, 241] on div "Tenant [PERSON_NAME] Receive Outstanding $1,350.00 USD Actions Deposits $0.00 U…" at bounding box center [638, 294] width 975 height 463
click at [943, 220] on table-menu-btn-icon "Open menu" at bounding box center [947, 219] width 14 height 14
click at [1050, 255] on div "Tenant [PERSON_NAME] Receive Outstanding $1,350.00 USD Actions Deposits $0.00 U…" at bounding box center [638, 294] width 975 height 463
click at [946, 216] on table-menu-btn-icon "Open menu" at bounding box center [947, 219] width 14 height 14
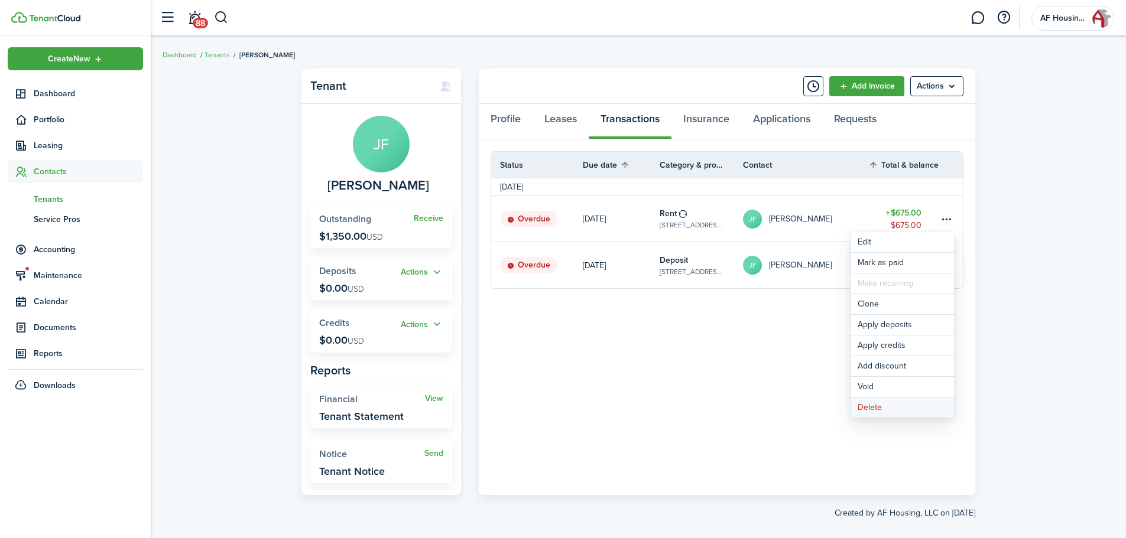
click at [870, 403] on button "Delete" at bounding box center [901, 408] width 103 height 20
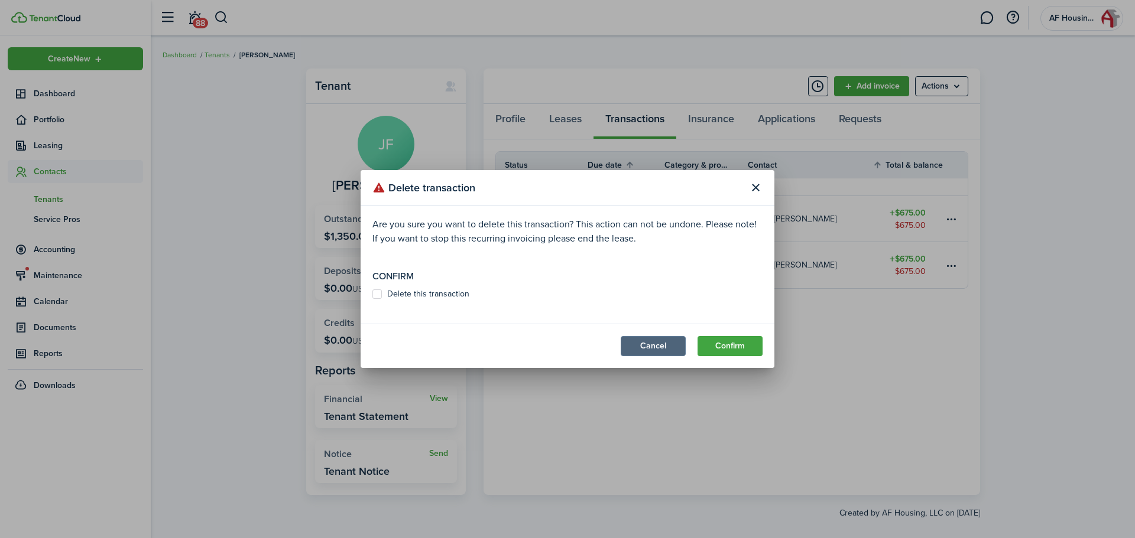
click at [663, 349] on button "Cancel" at bounding box center [653, 346] width 65 height 20
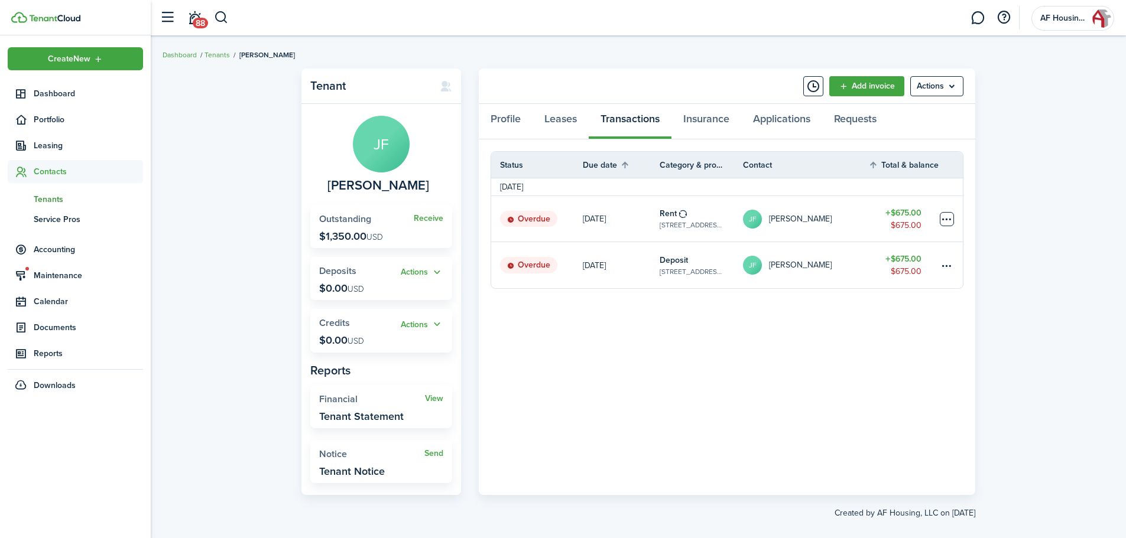
click at [953, 219] on table-menu-btn-icon "Open menu" at bounding box center [947, 219] width 14 height 14
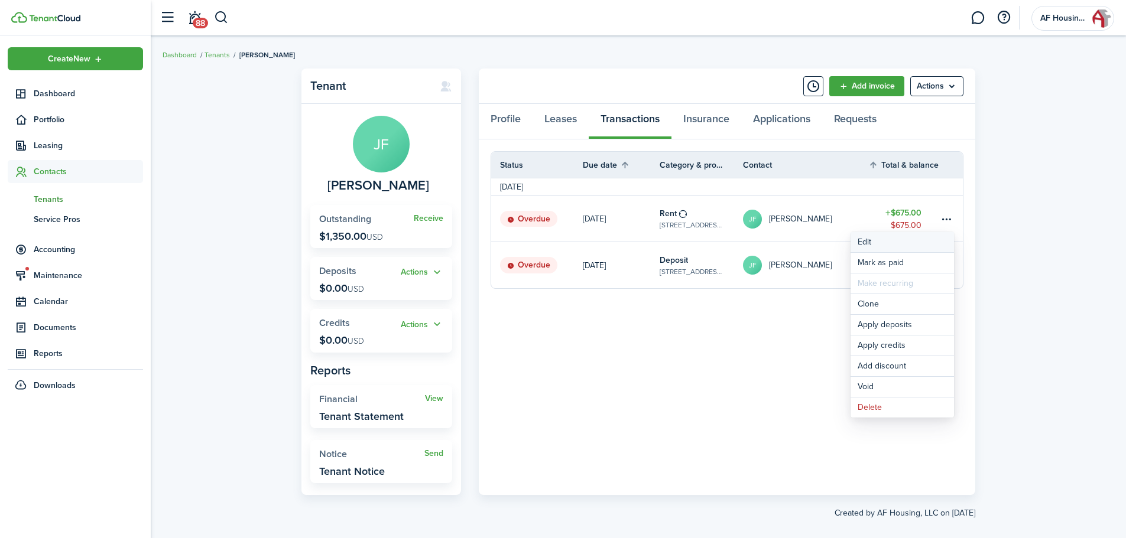
click at [865, 244] on button "Edit" at bounding box center [901, 242] width 103 height 20
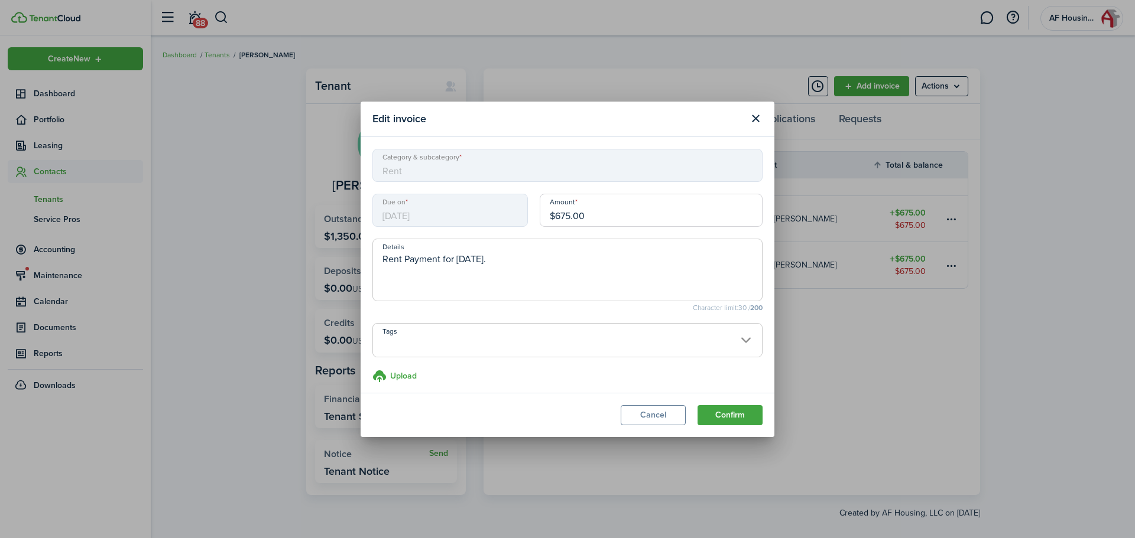
click at [458, 213] on span "[DATE]" at bounding box center [449, 210] width 155 height 33
click at [486, 214] on span "[DATE]" at bounding box center [449, 210] width 155 height 33
click at [603, 217] on input "$675.00" at bounding box center [651, 210] width 223 height 33
click at [762, 117] on button "Close modal" at bounding box center [755, 119] width 20 height 20
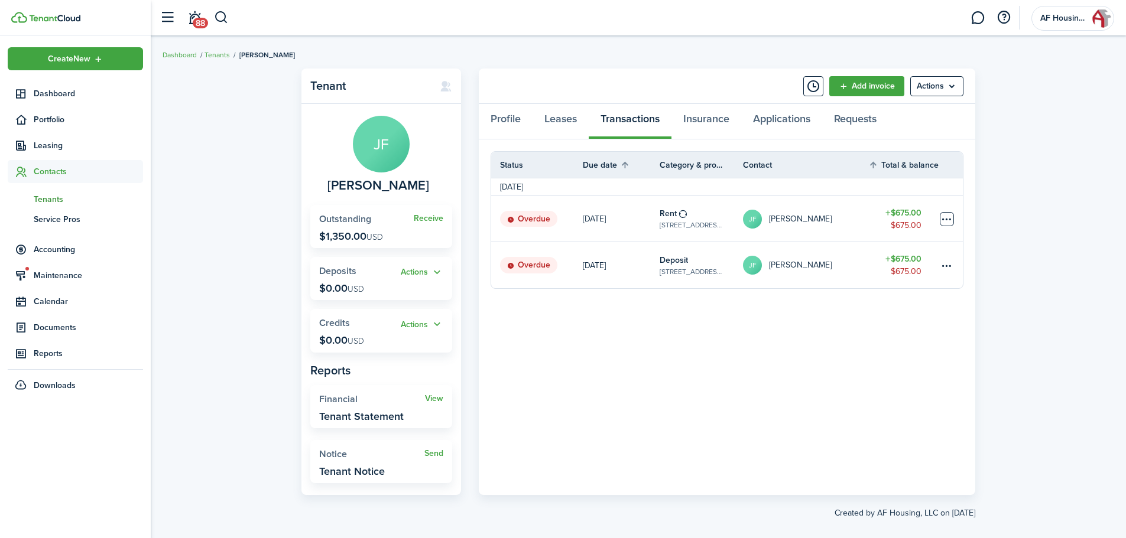
click at [952, 223] on table-menu-btn-icon "Open menu" at bounding box center [947, 219] width 14 height 14
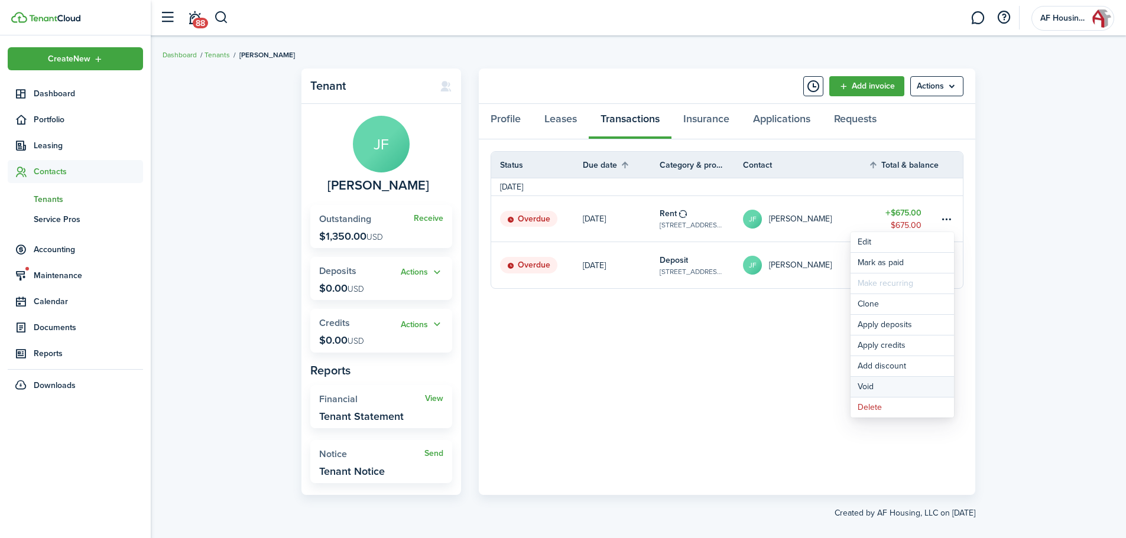
click at [870, 381] on button "Void" at bounding box center [901, 387] width 103 height 20
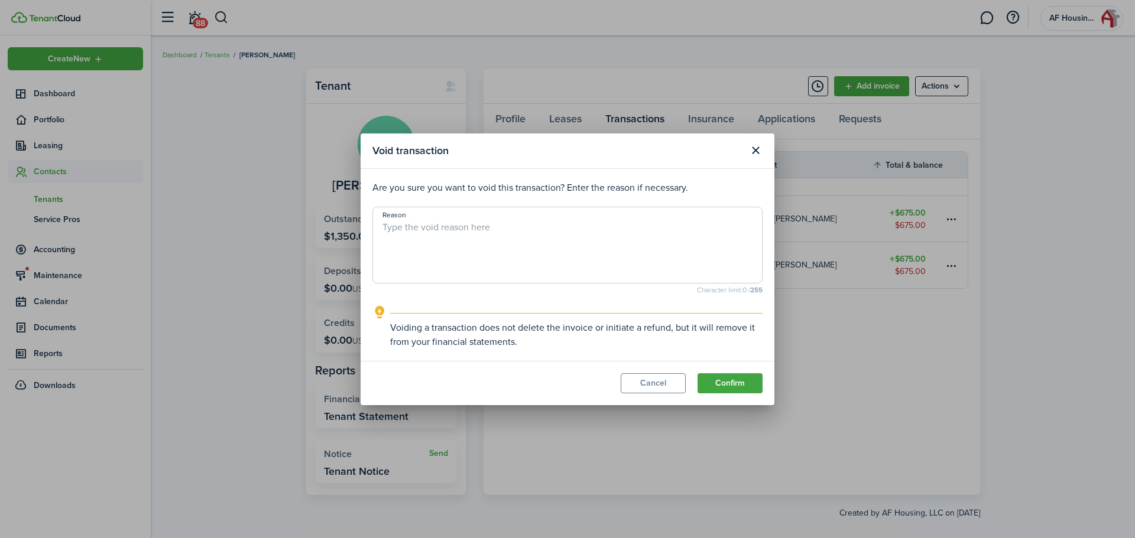
click at [628, 229] on textarea "Reason" at bounding box center [567, 248] width 389 height 57
click at [453, 226] on textarea "lease has not starte yet" at bounding box center [567, 248] width 389 height 57
click at [462, 227] on textarea "lease has not starte yet" at bounding box center [567, 248] width 389 height 57
type textarea "lease has not started yet"
click at [712, 379] on button "Confirm" at bounding box center [729, 384] width 65 height 20
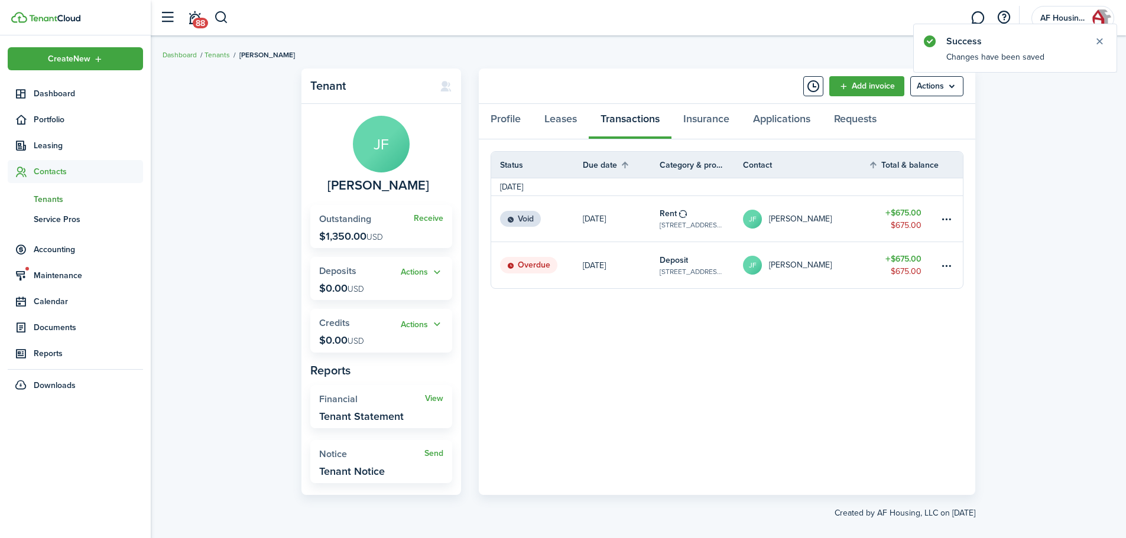
click at [522, 224] on status "Void" at bounding box center [520, 219] width 41 height 17
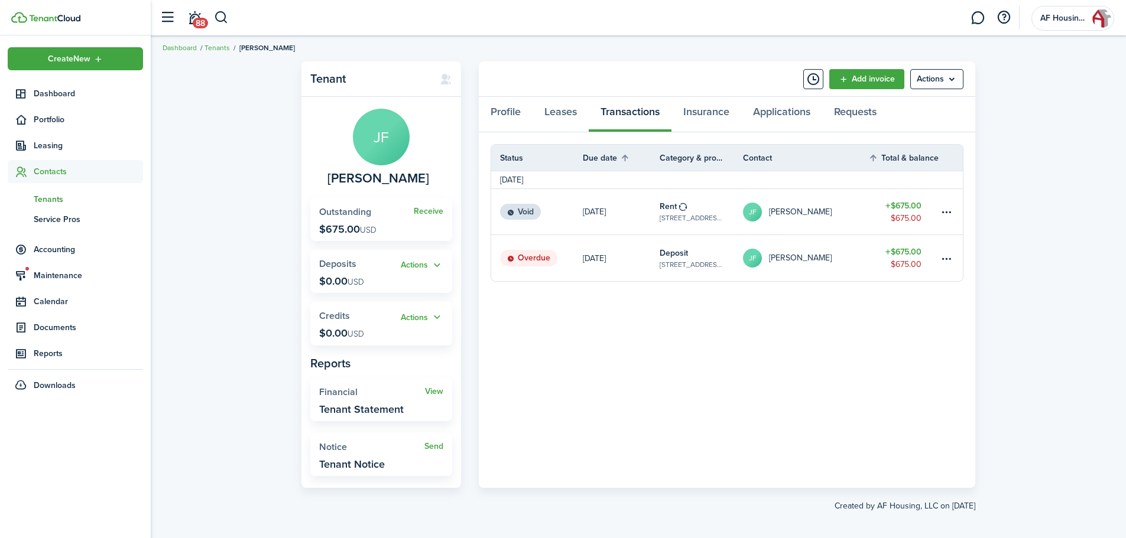
scroll to position [14, 0]
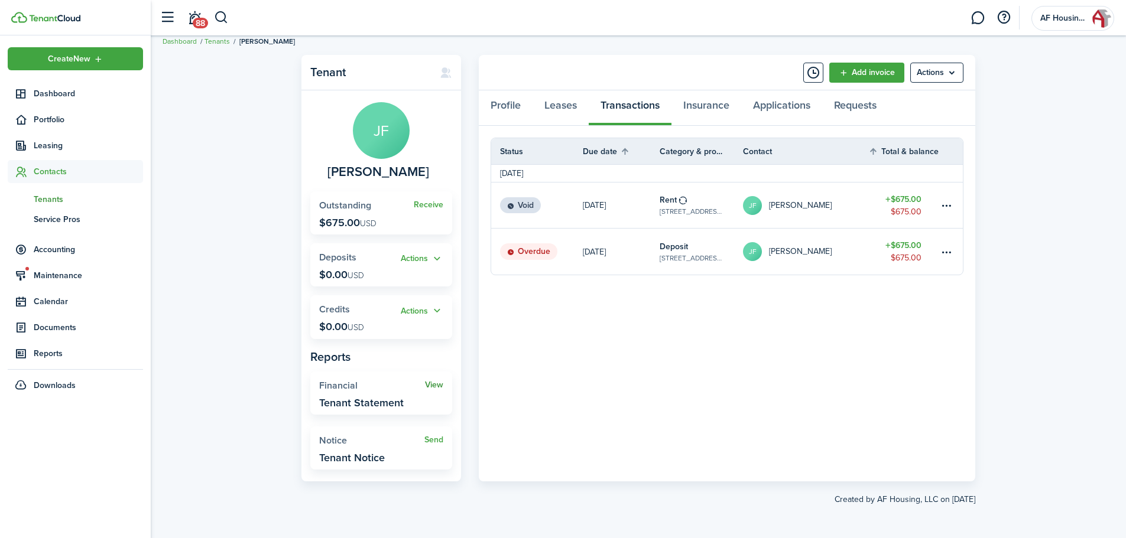
click at [428, 385] on link "View" at bounding box center [434, 385] width 18 height 9
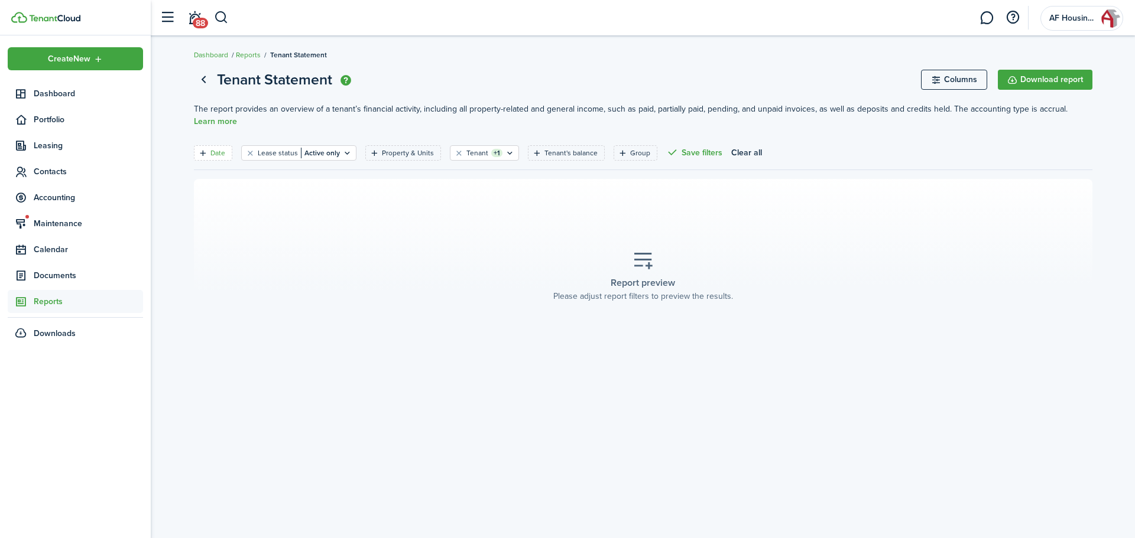
click at [212, 148] on filter-tag-label "Date" at bounding box center [217, 153] width 15 height 11
click at [220, 206] on input "Current month" at bounding box center [212, 208] width 151 height 33
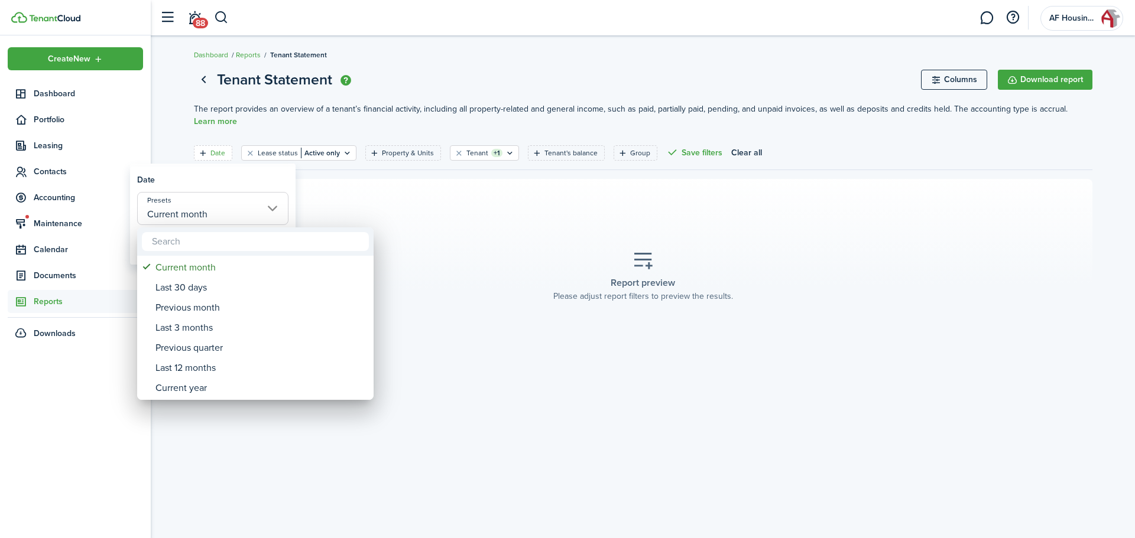
click at [404, 210] on div at bounding box center [567, 269] width 1324 height 728
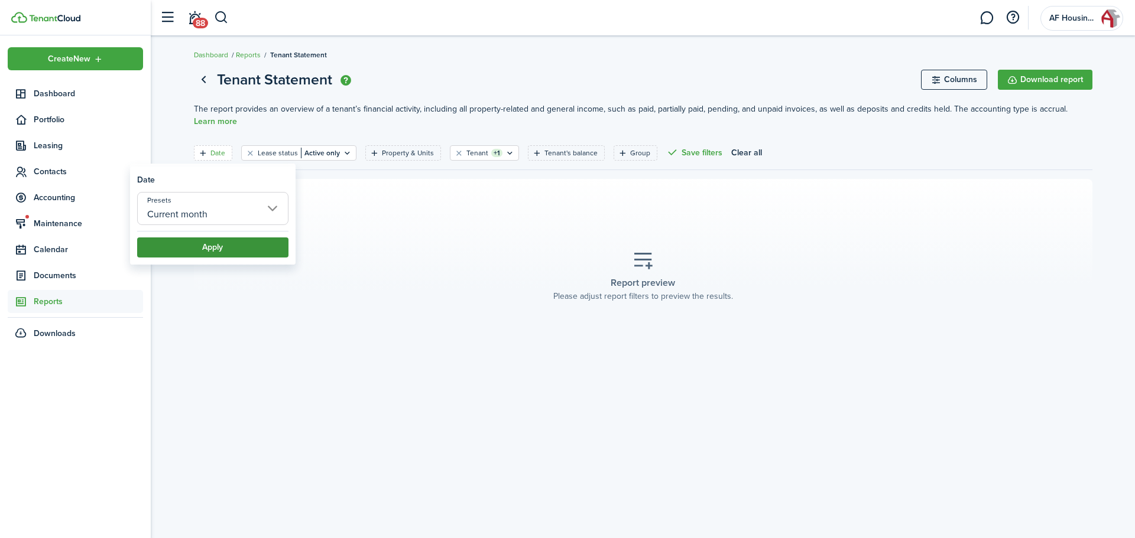
click at [270, 241] on button "Apply" at bounding box center [212, 248] width 151 height 20
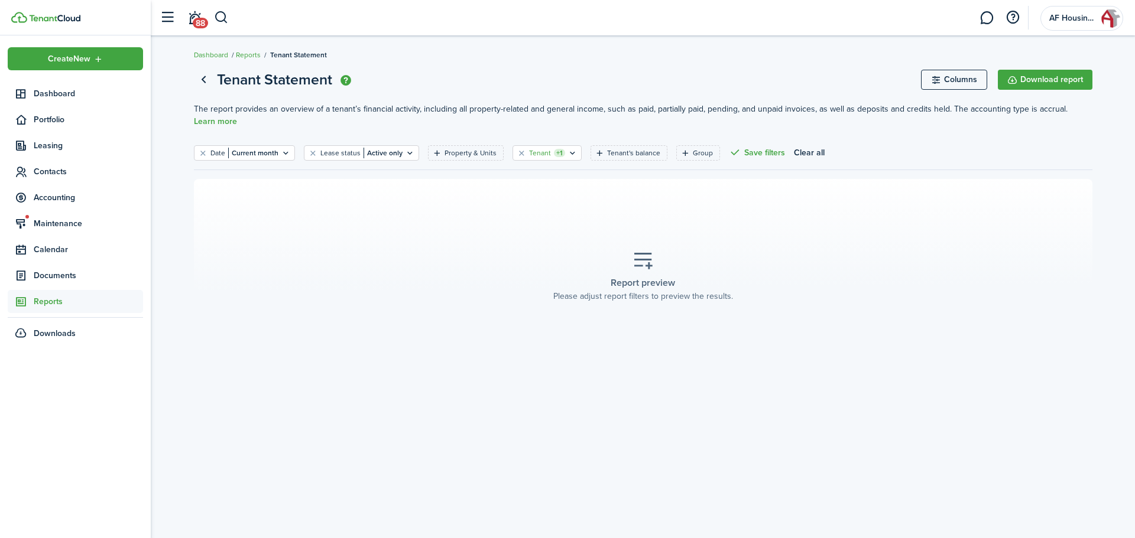
click at [542, 151] on filter-tag-label "Tenant" at bounding box center [540, 153] width 22 height 11
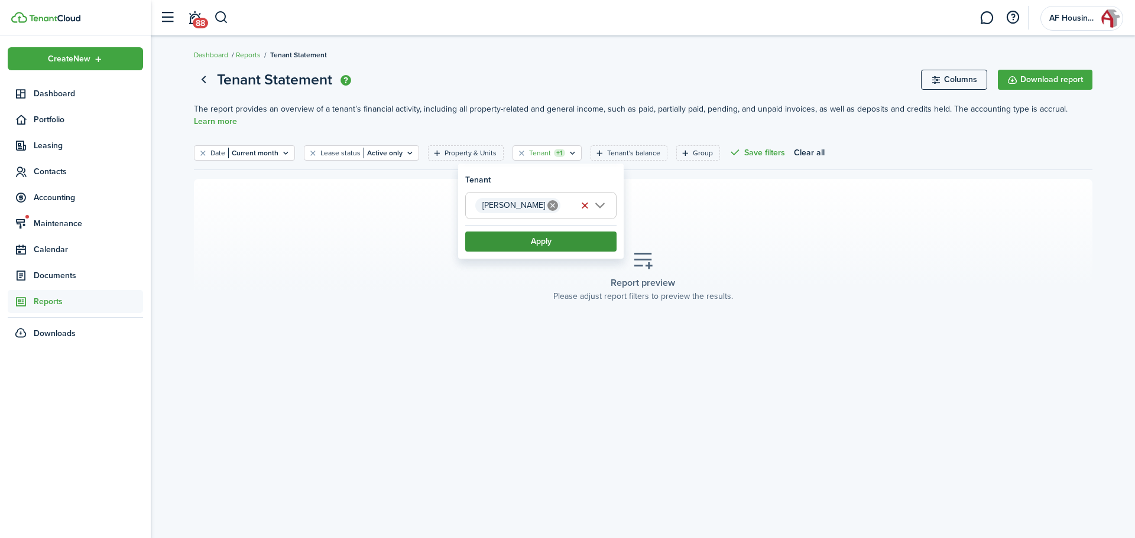
click at [553, 241] on button "Apply" at bounding box center [540, 242] width 151 height 20
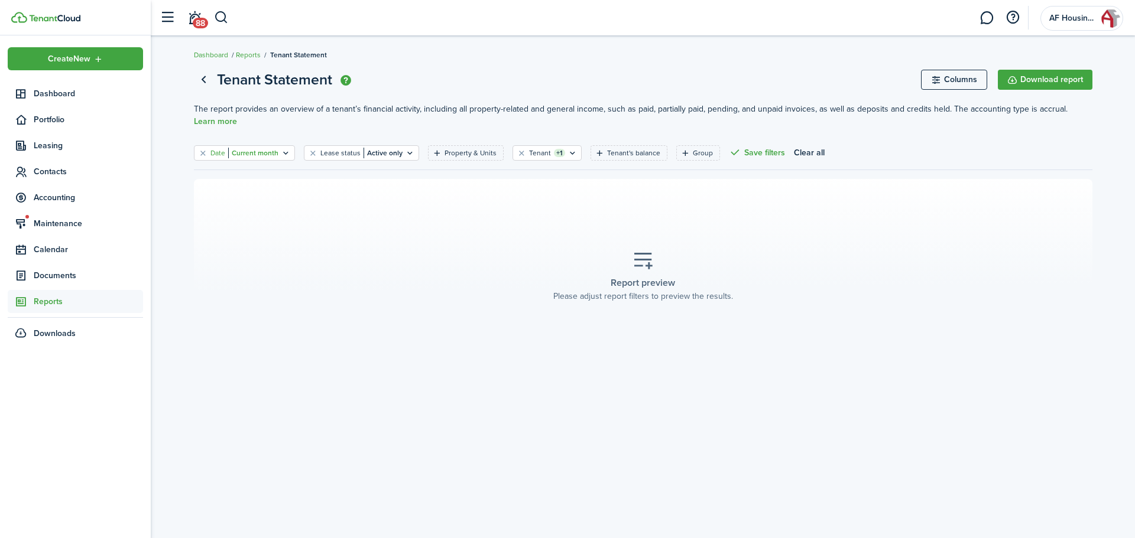
click at [220, 152] on filter-tag-label "Date" at bounding box center [217, 153] width 15 height 11
click at [222, 152] on filter-tag-label "Date" at bounding box center [217, 153] width 15 height 11
click at [254, 150] on filter-tag-value "Current month" at bounding box center [253, 153] width 50 height 11
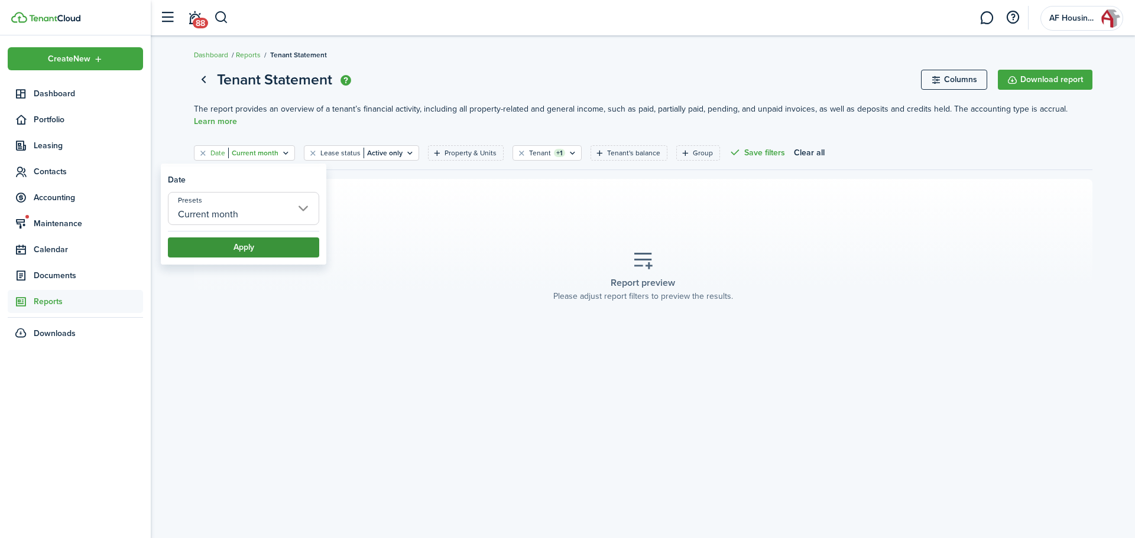
click at [245, 253] on button "Apply" at bounding box center [243, 248] width 151 height 20
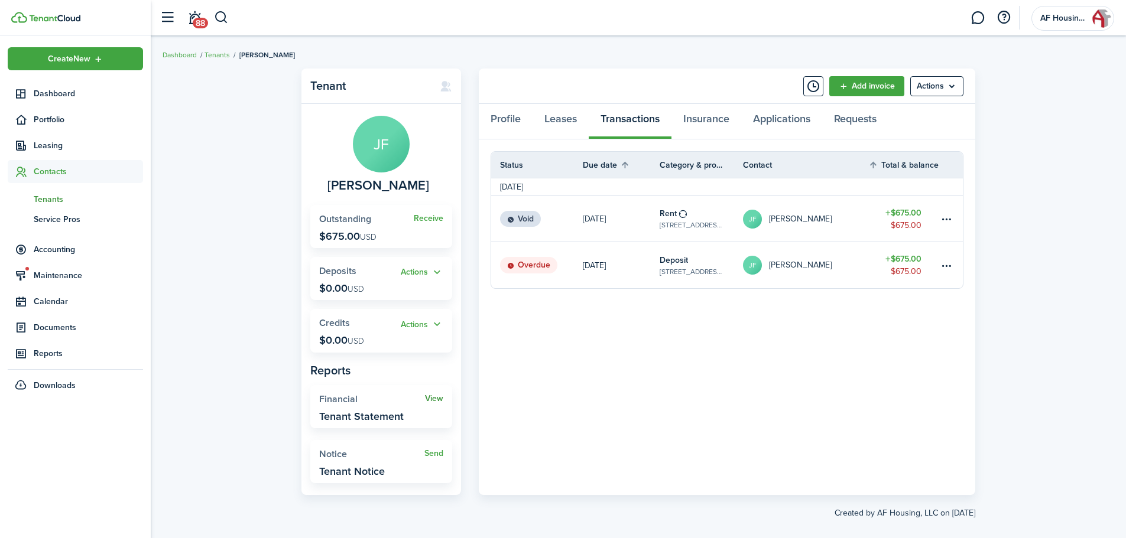
click at [441, 401] on link "View" at bounding box center [434, 398] width 18 height 9
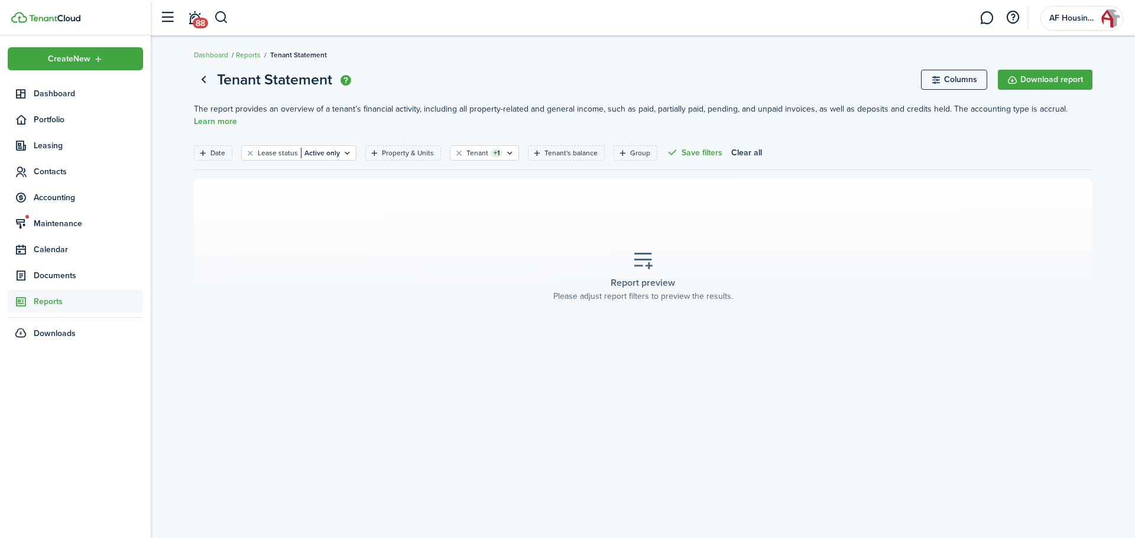
click at [653, 295] on placeholder-description "Please adjust report filters to preview the results." at bounding box center [643, 296] width 180 height 12
